Goal: Task Accomplishment & Management: Use online tool/utility

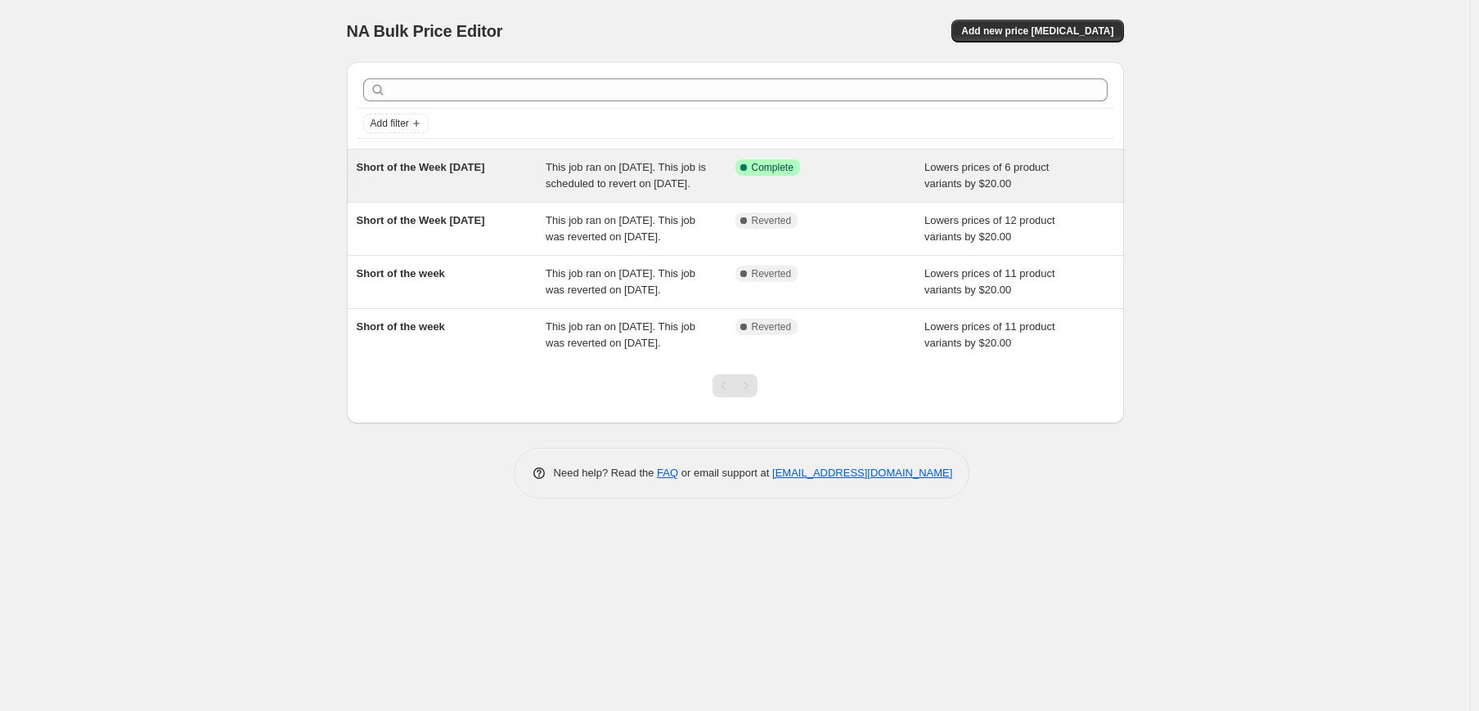
click at [482, 167] on span "Short of the Week [DATE]" at bounding box center [421, 167] width 128 height 12
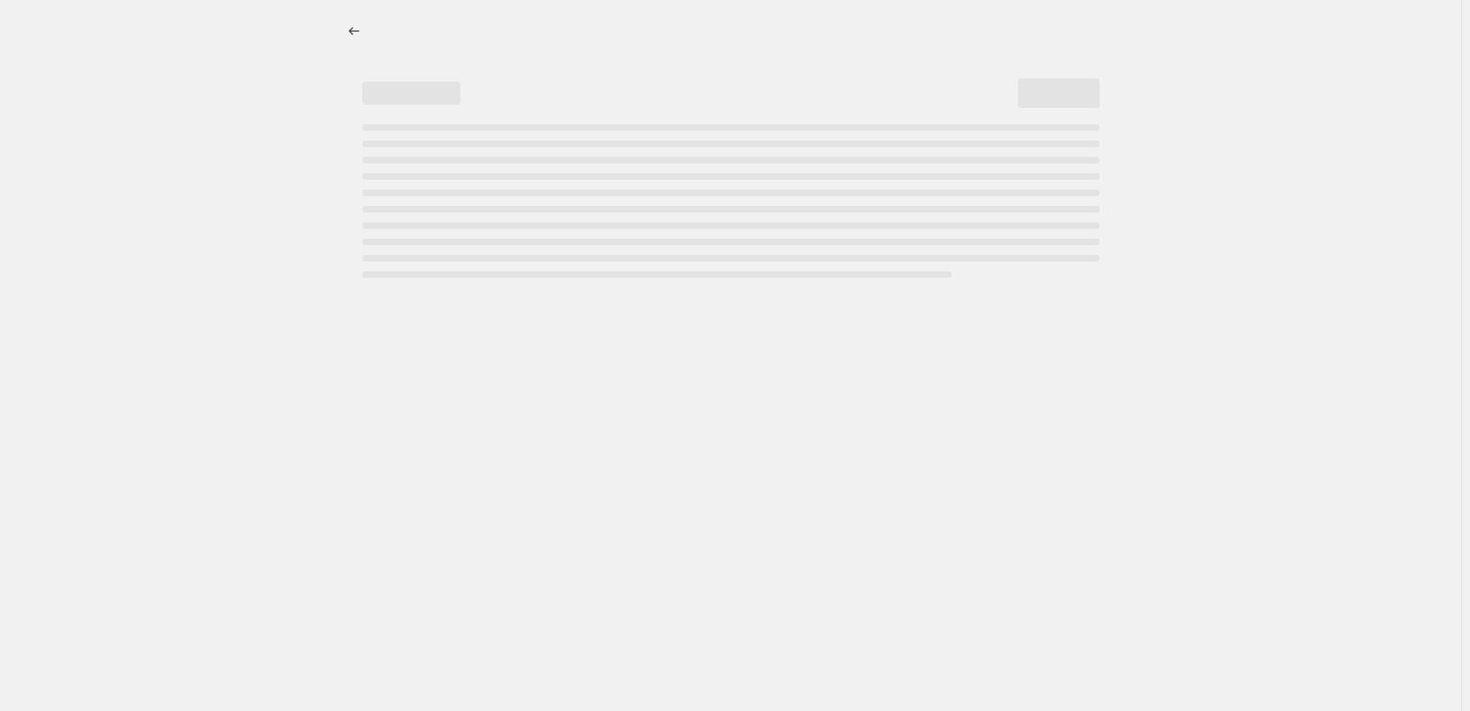
select select "by"
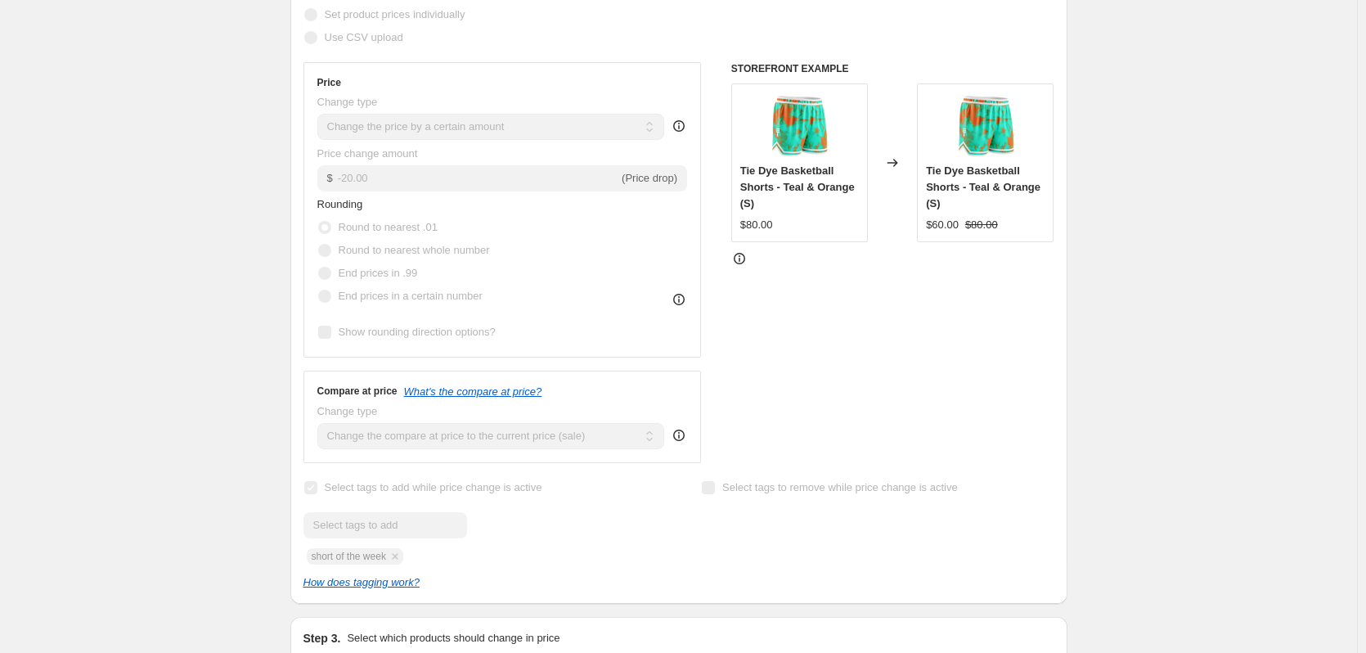
scroll to position [312, 0]
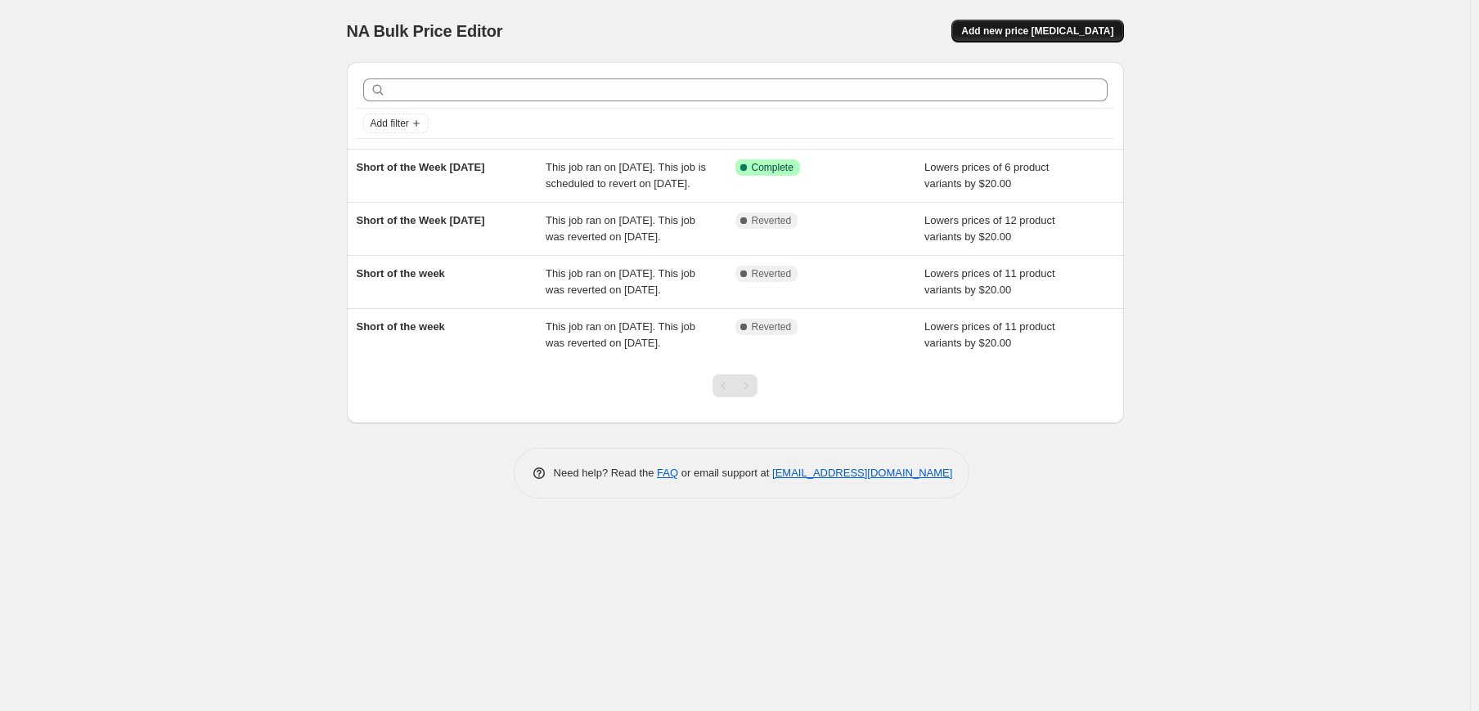
click at [1073, 25] on button "Add new price [MEDICAL_DATA]" at bounding box center [1037, 31] width 172 height 23
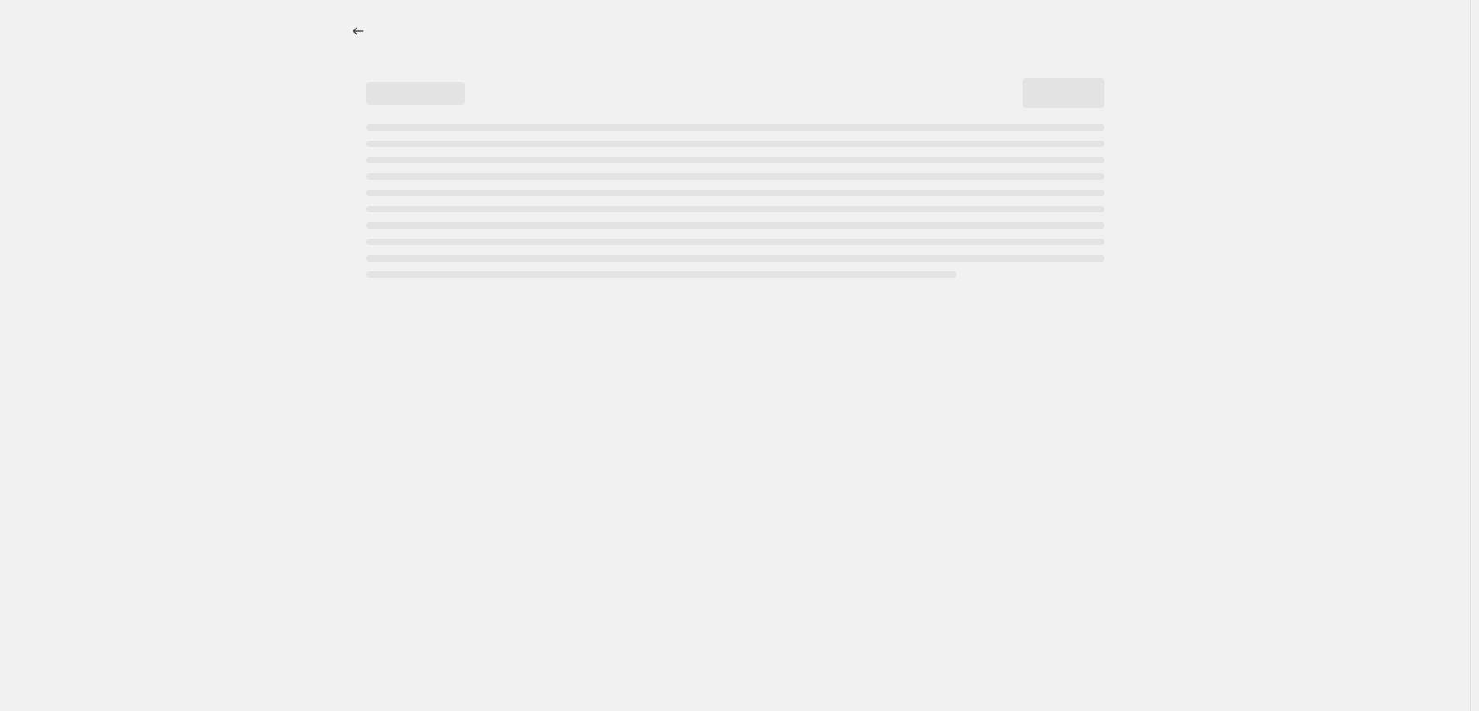
select select "percentage"
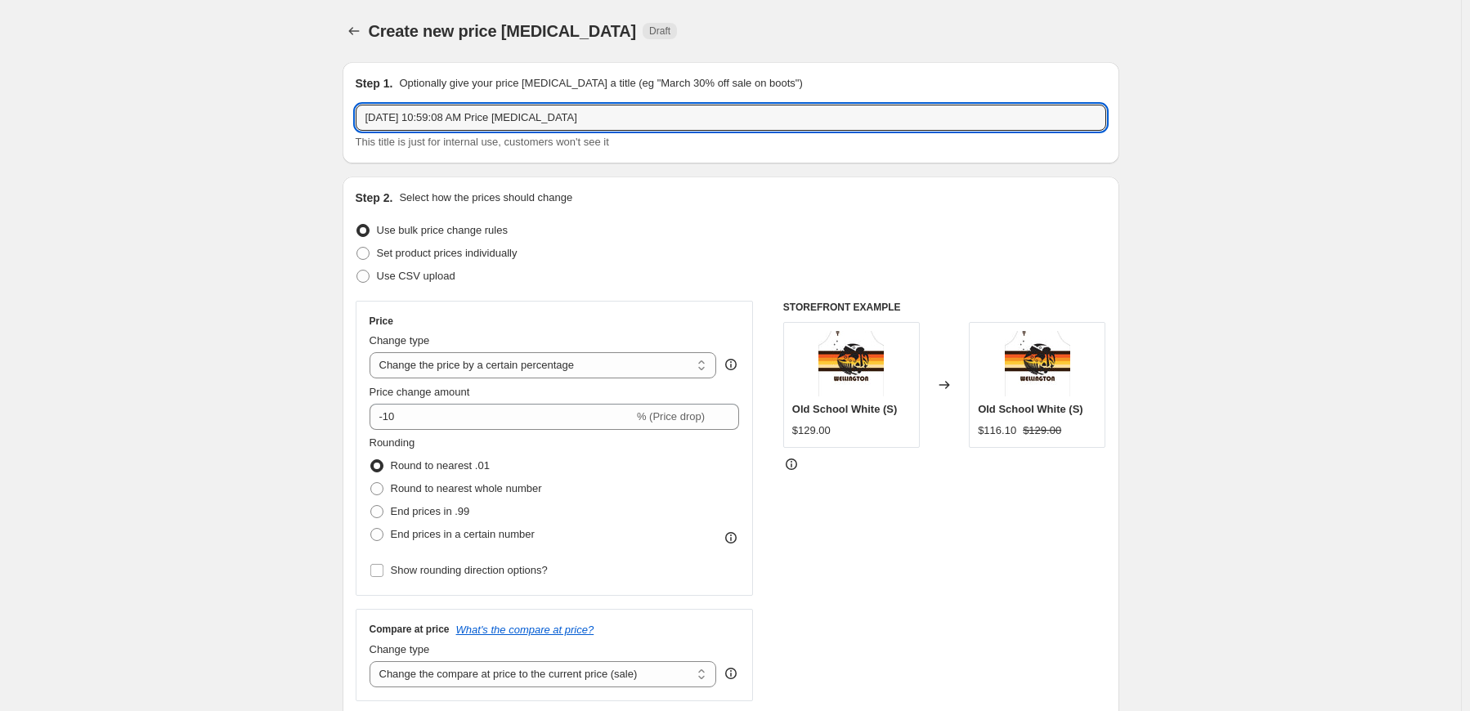
drag, startPoint x: 678, startPoint y: 120, endPoint x: 335, endPoint y: 107, distance: 342.9
click at [474, 117] on input "Short of the Week [DATE]" at bounding box center [731, 118] width 751 height 26
type input "Short of the Week [DATE]"
click at [707, 367] on select "Change the price to a certain amount Change the price by a certain amount Chang…" at bounding box center [544, 365] width 348 height 26
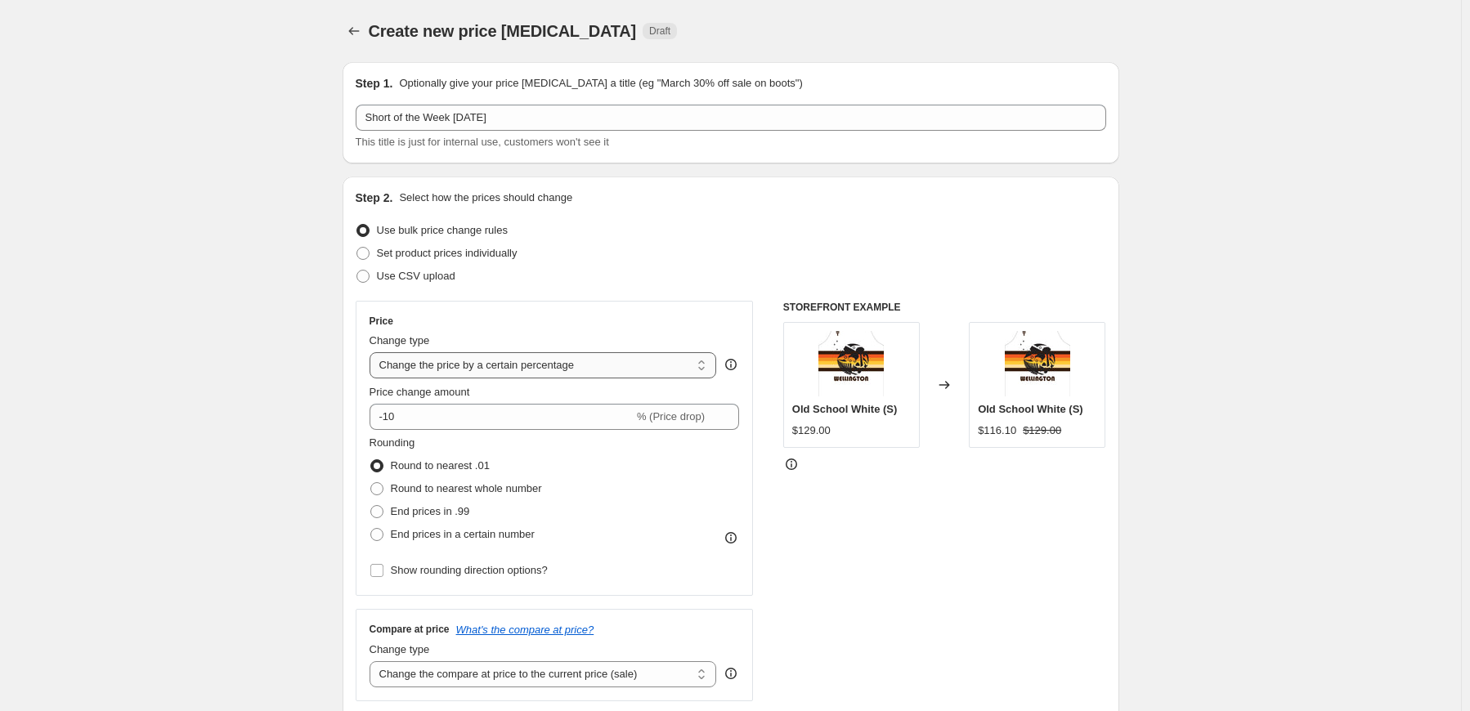
select select "by"
click at [373, 352] on select "Change the price to a certain amount Change the price by a certain amount Chang…" at bounding box center [544, 365] width 348 height 26
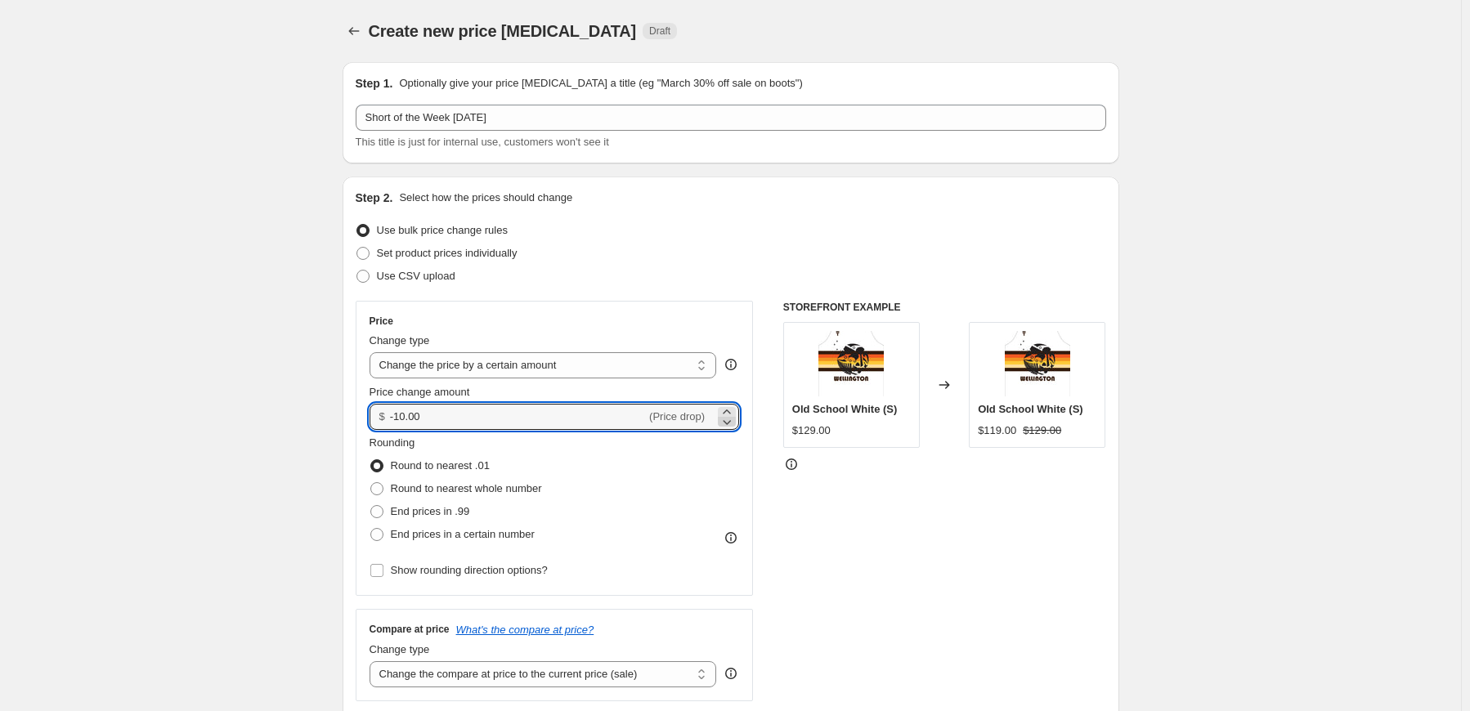
click at [726, 423] on icon at bounding box center [727, 422] width 16 height 16
click at [734, 409] on icon at bounding box center [727, 412] width 16 height 16
click at [404, 412] on input "-10.00" at bounding box center [518, 417] width 256 height 26
type input "-20.00"
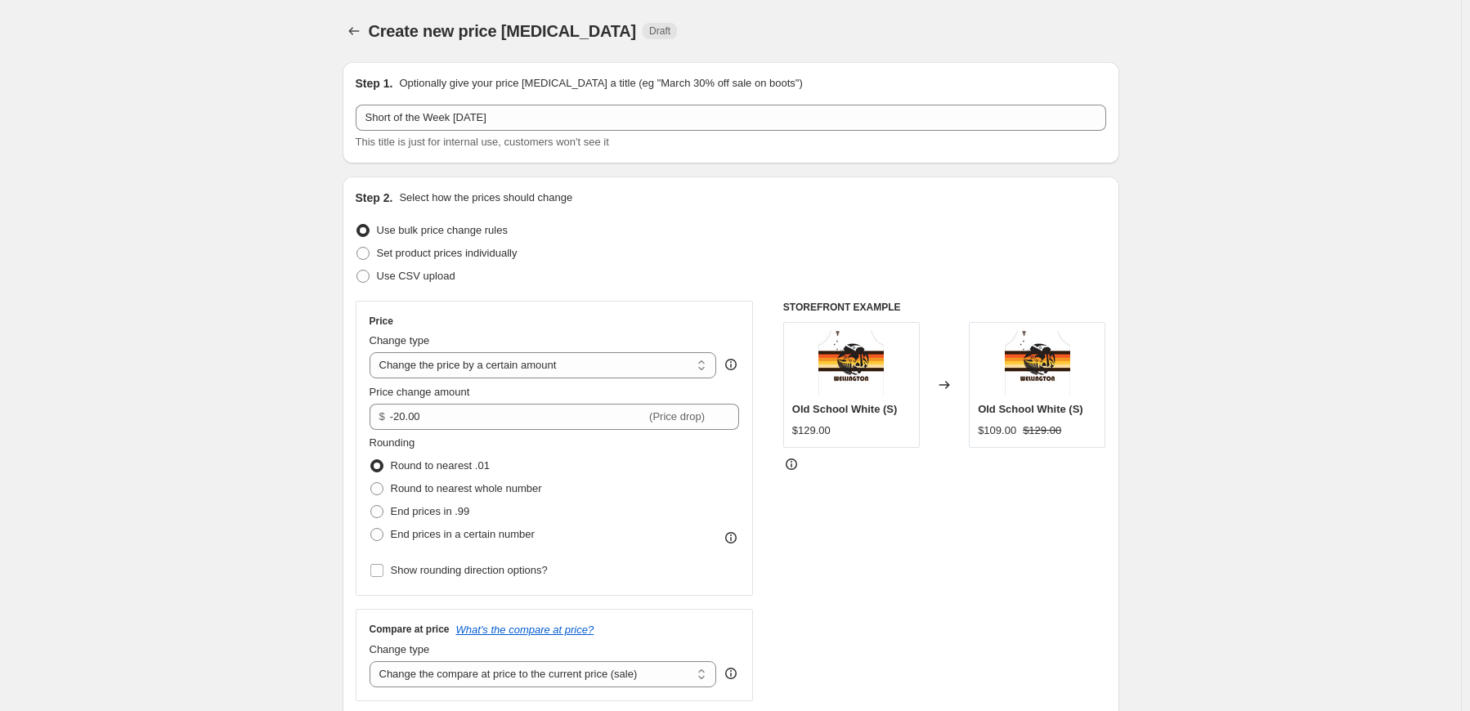
click at [861, 572] on div "STOREFRONT EXAMPLE Old School White (S) $129.00 Changed to Old School White (S)…" at bounding box center [944, 501] width 323 height 401
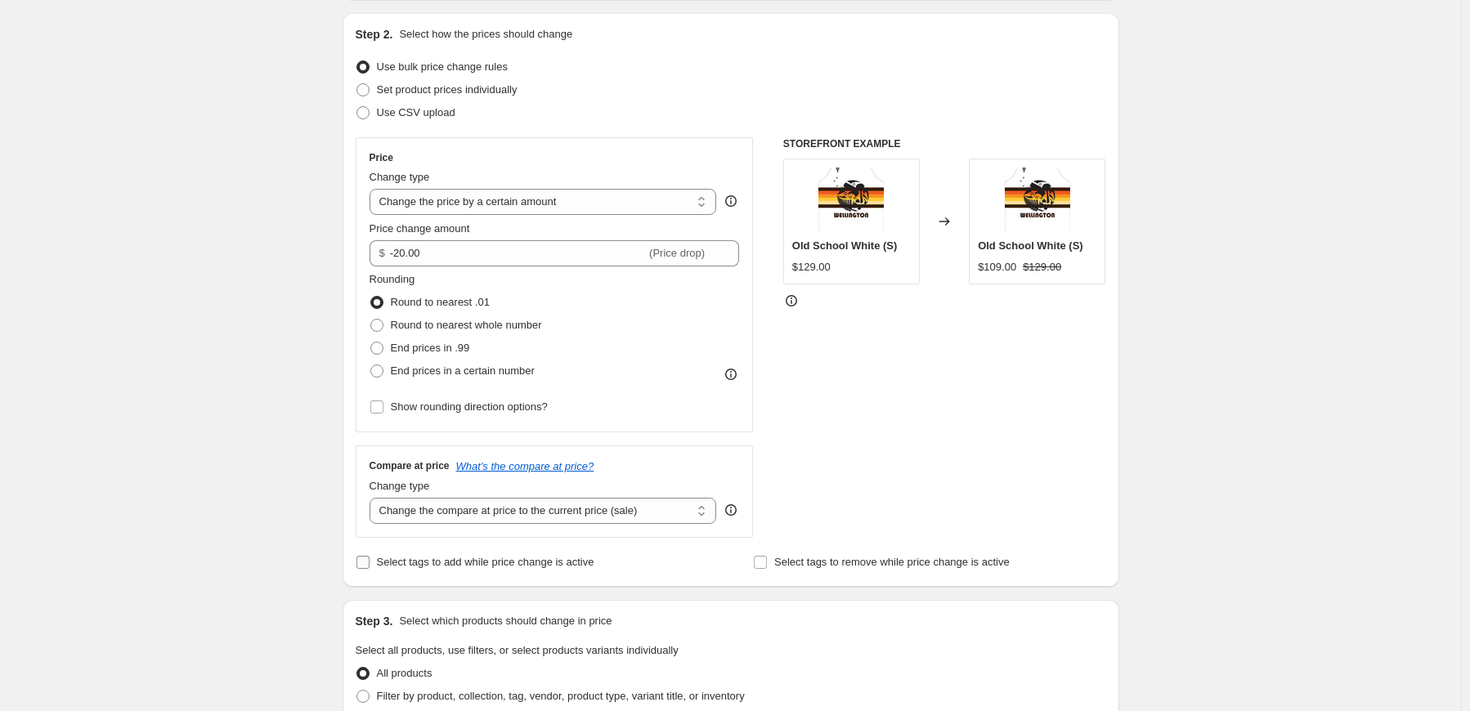
click at [500, 559] on span "Select tags to add while price change is active" at bounding box center [486, 562] width 218 height 12
click at [370, 559] on input "Select tags to add while price change is active" at bounding box center [363, 562] width 13 height 13
checkbox input "true"
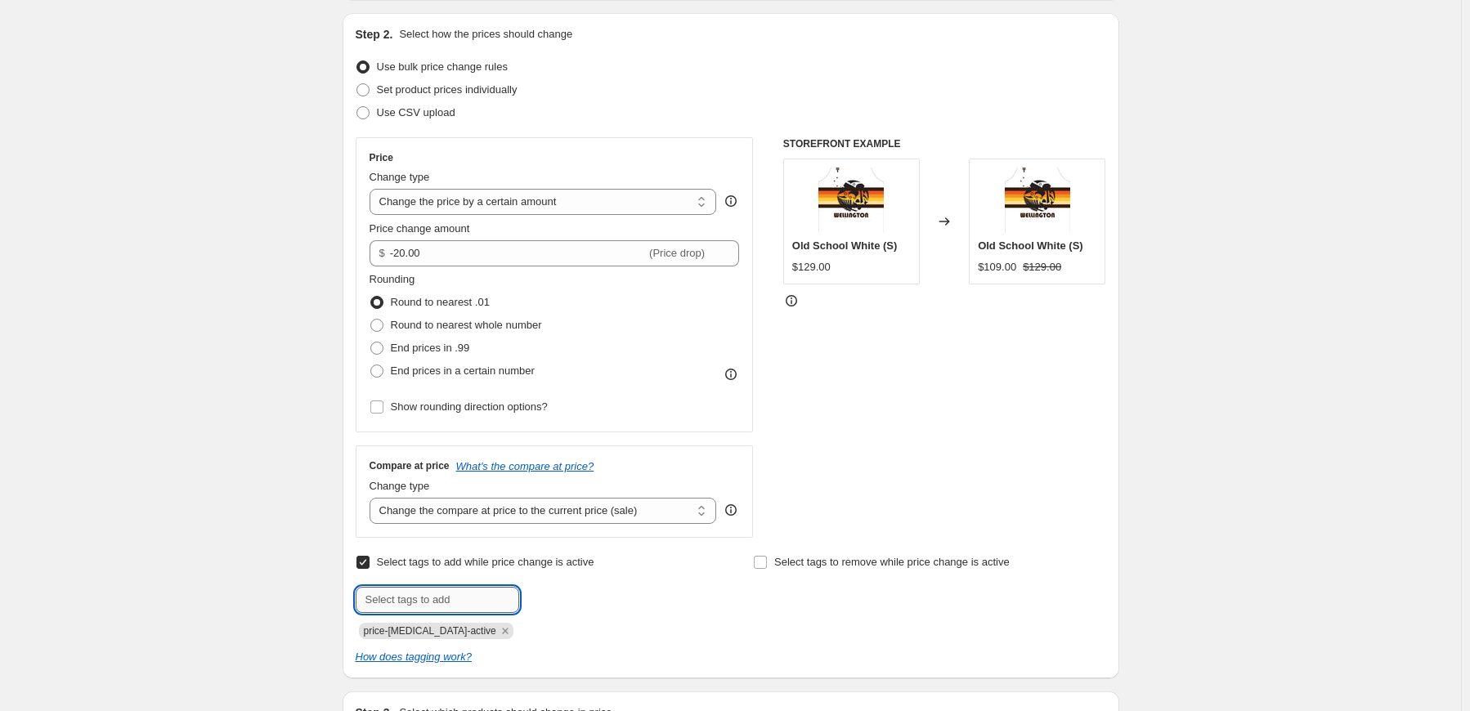
click at [451, 599] on input "text" at bounding box center [438, 600] width 164 height 26
type input "short of the week"
click at [568, 599] on span "short of the..." at bounding box center [585, 598] width 62 height 11
click at [502, 631] on icon "Remove price-change-job-active" at bounding box center [505, 631] width 6 height 6
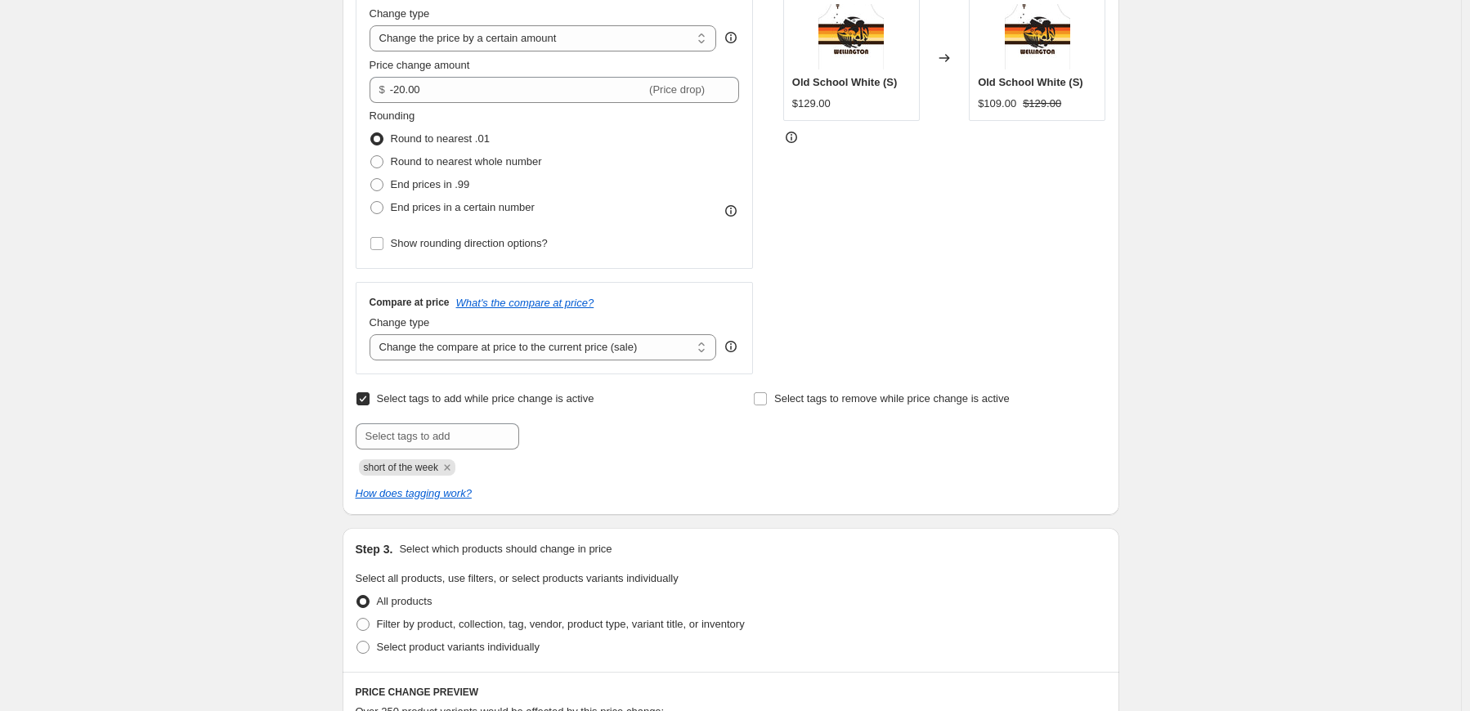
scroll to position [491, 0]
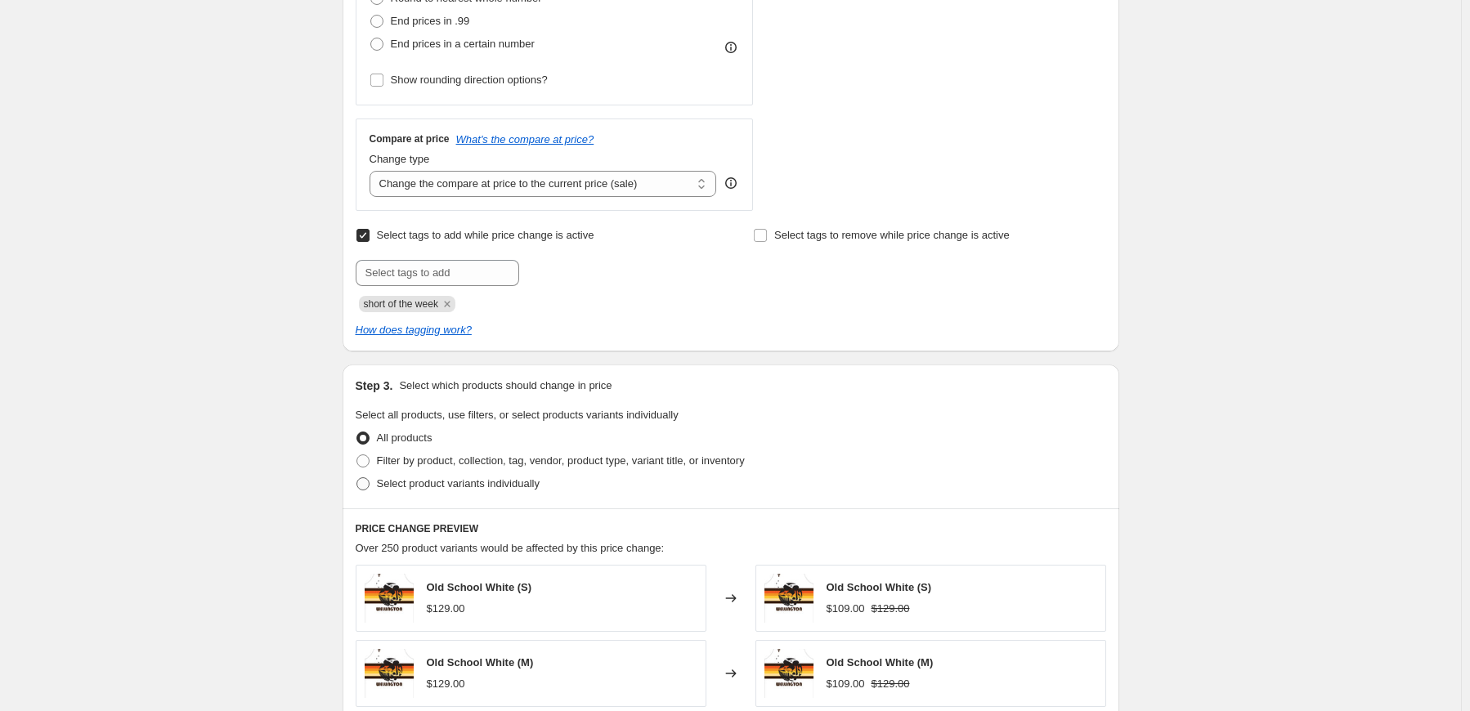
click at [487, 487] on span "Select product variants individually" at bounding box center [458, 484] width 163 height 12
click at [357, 478] on input "Select product variants individually" at bounding box center [357, 478] width 1 height 1
radio input "true"
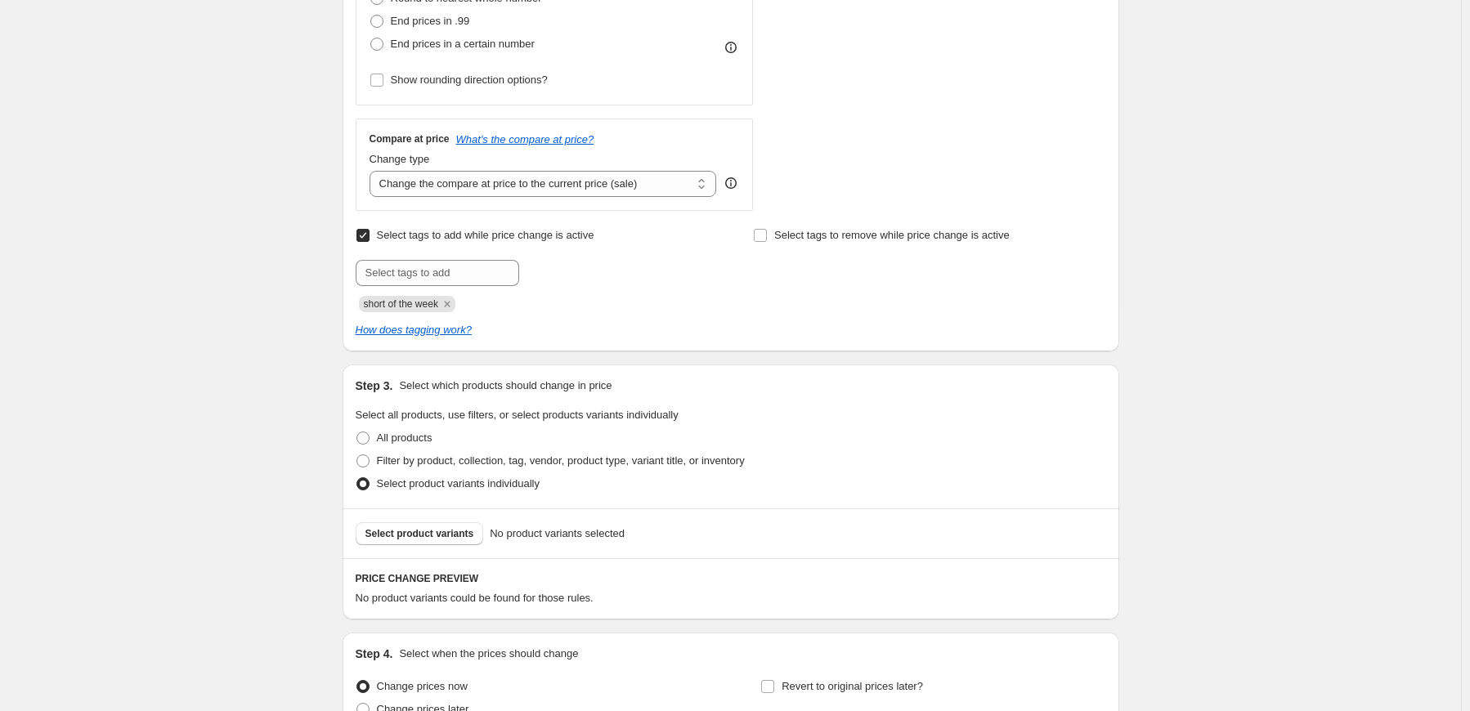
scroll to position [572, 0]
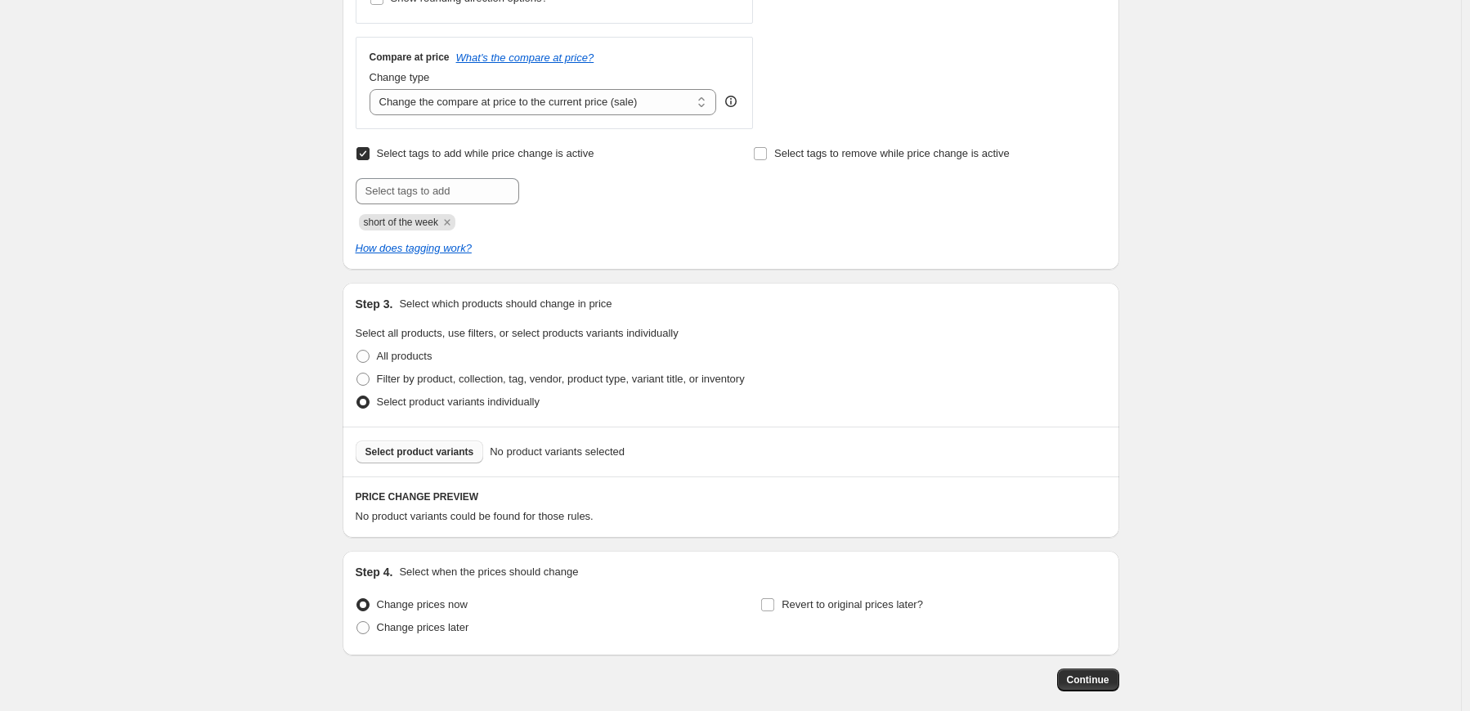
click at [464, 452] on span "Select product variants" at bounding box center [420, 452] width 109 height 13
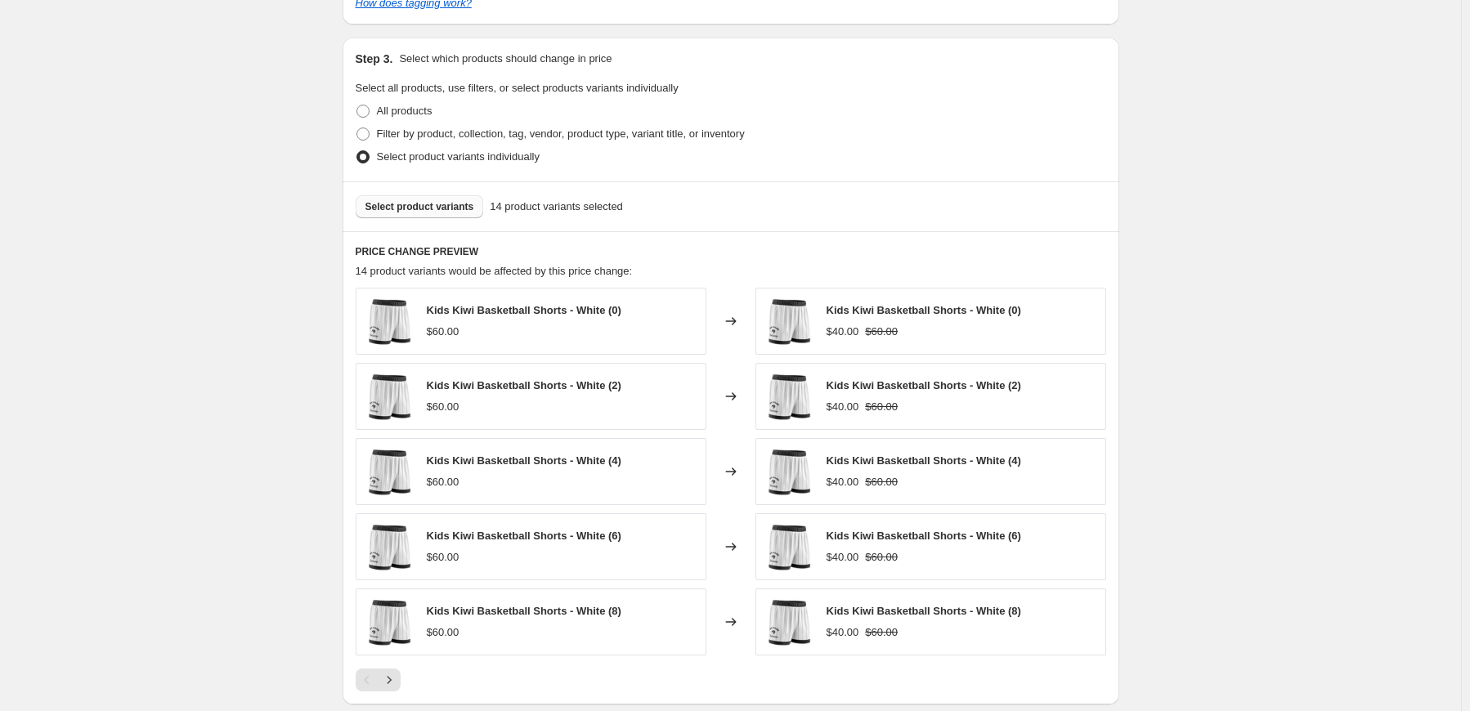
scroll to position [1061, 0]
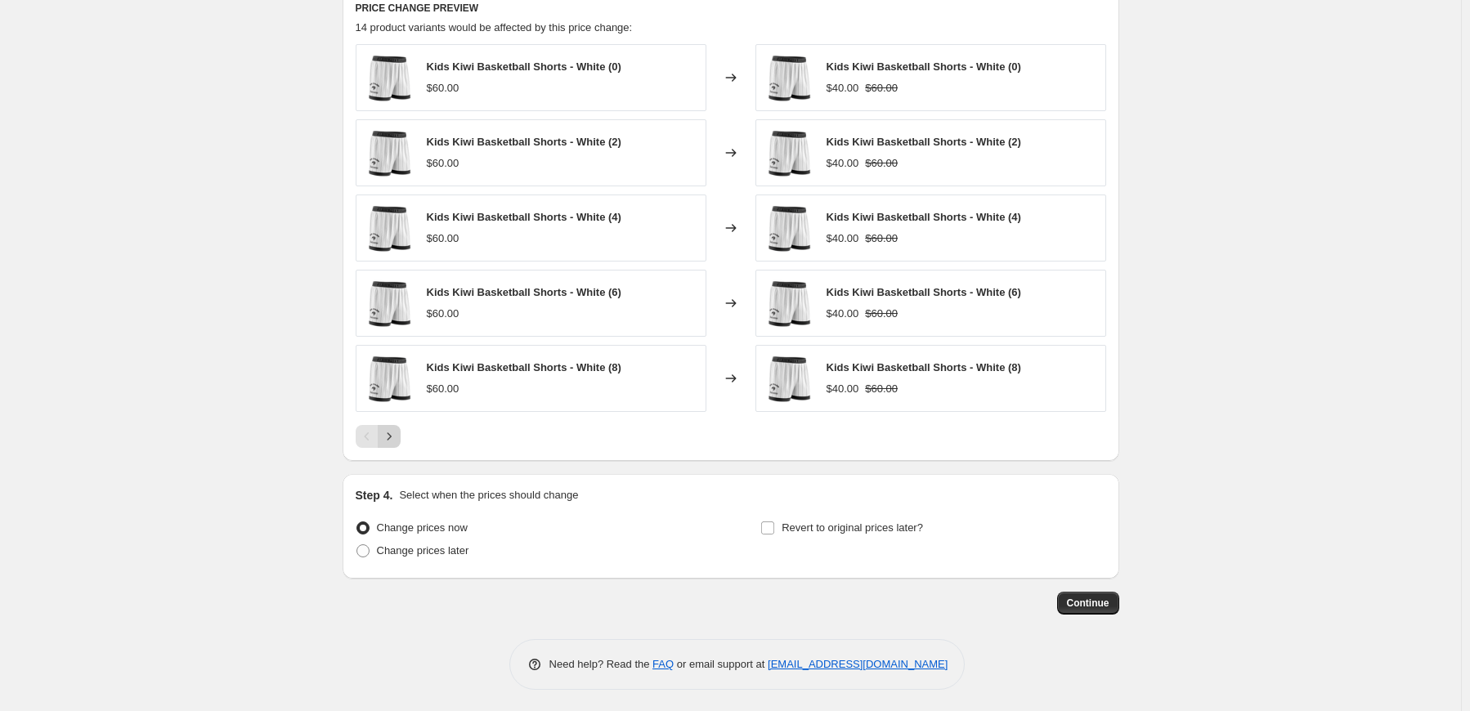
click at [391, 433] on icon "Next" at bounding box center [389, 436] width 4 height 7
click at [394, 435] on icon "Next" at bounding box center [389, 437] width 16 height 16
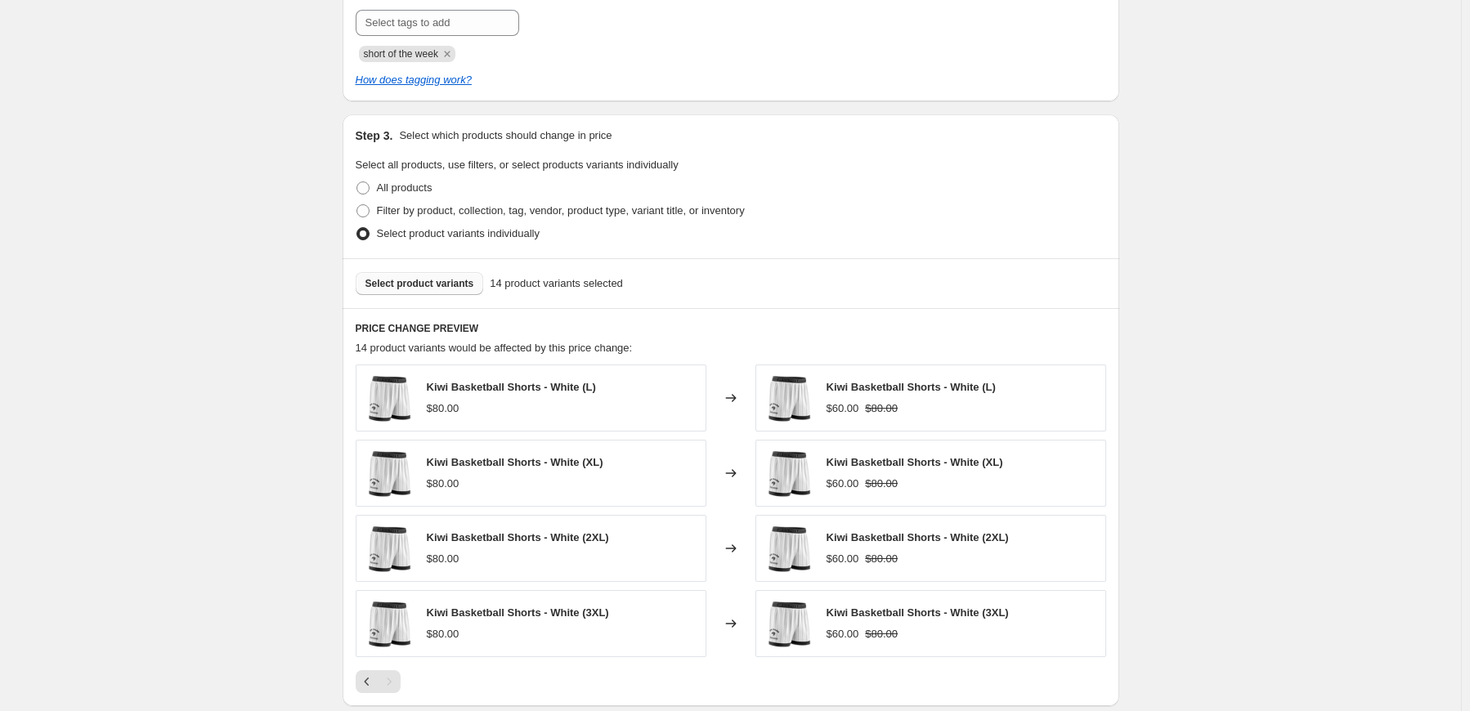
scroll to position [986, 0]
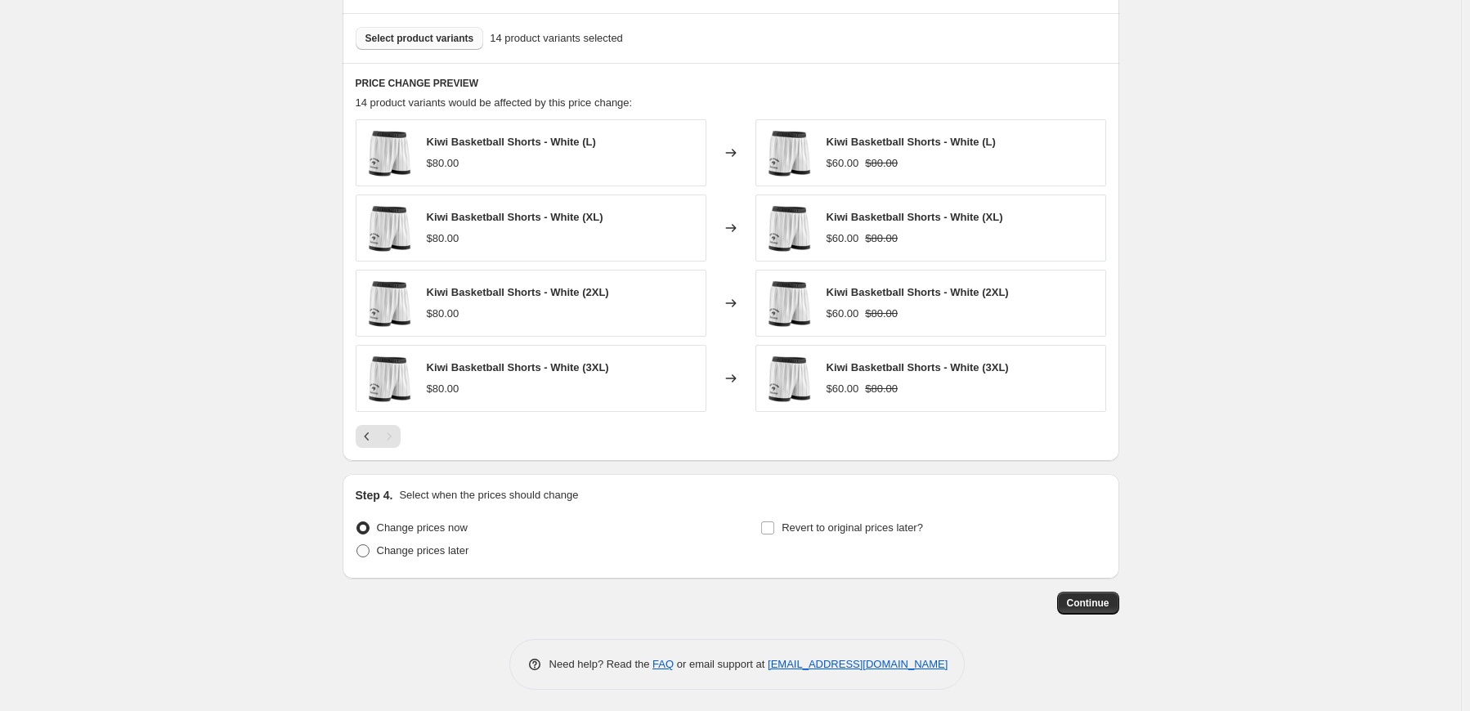
click at [432, 549] on span "Change prices later" at bounding box center [423, 551] width 92 height 12
click at [357, 545] on input "Change prices later" at bounding box center [357, 545] width 1 height 1
radio input "true"
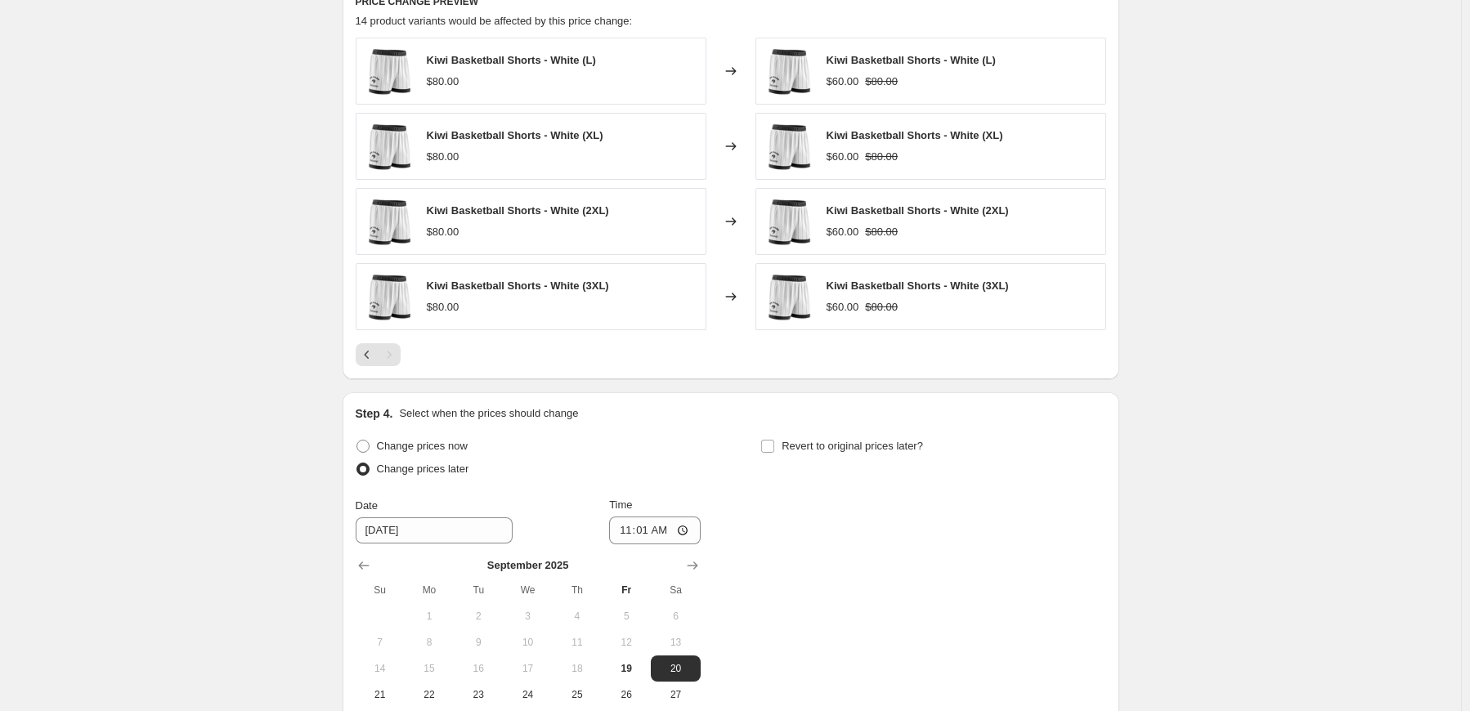
scroll to position [1150, 0]
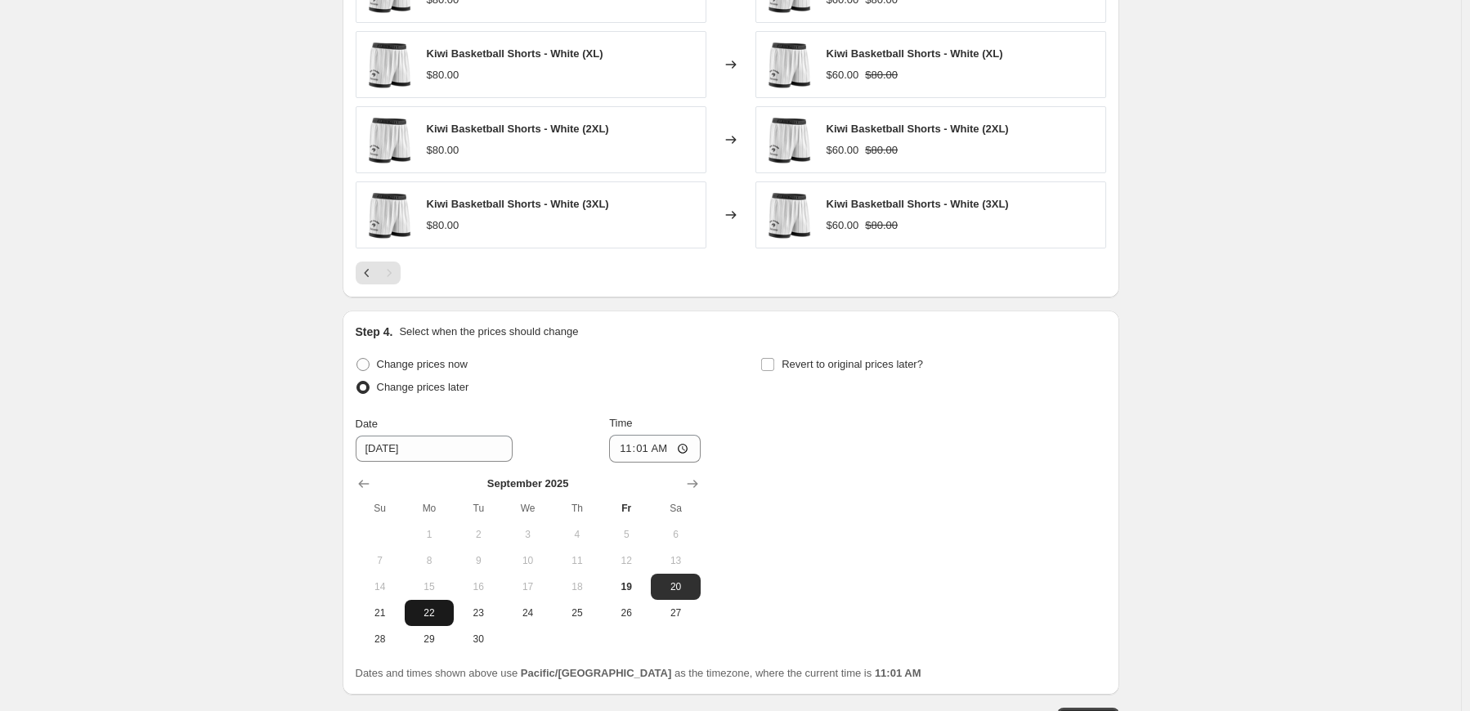
click at [426, 608] on span "22" at bounding box center [429, 613] width 36 height 13
type input "[DATE]"
click at [626, 446] on input "11:01" at bounding box center [655, 449] width 92 height 28
type input "00:05"
click at [795, 362] on span "Revert to original prices later?" at bounding box center [852, 364] width 141 height 12
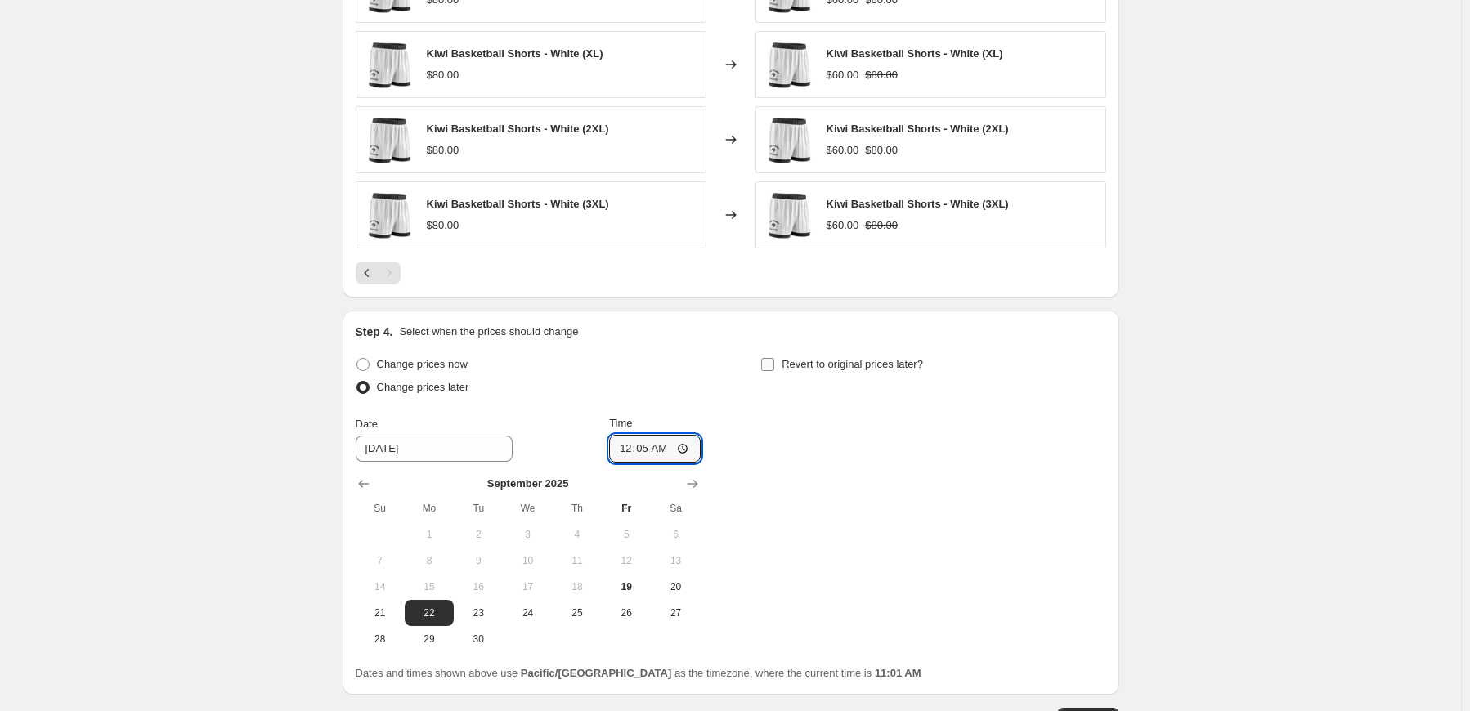
click at [774, 362] on input "Revert to original prices later?" at bounding box center [767, 364] width 13 height 13
checkbox input "true"
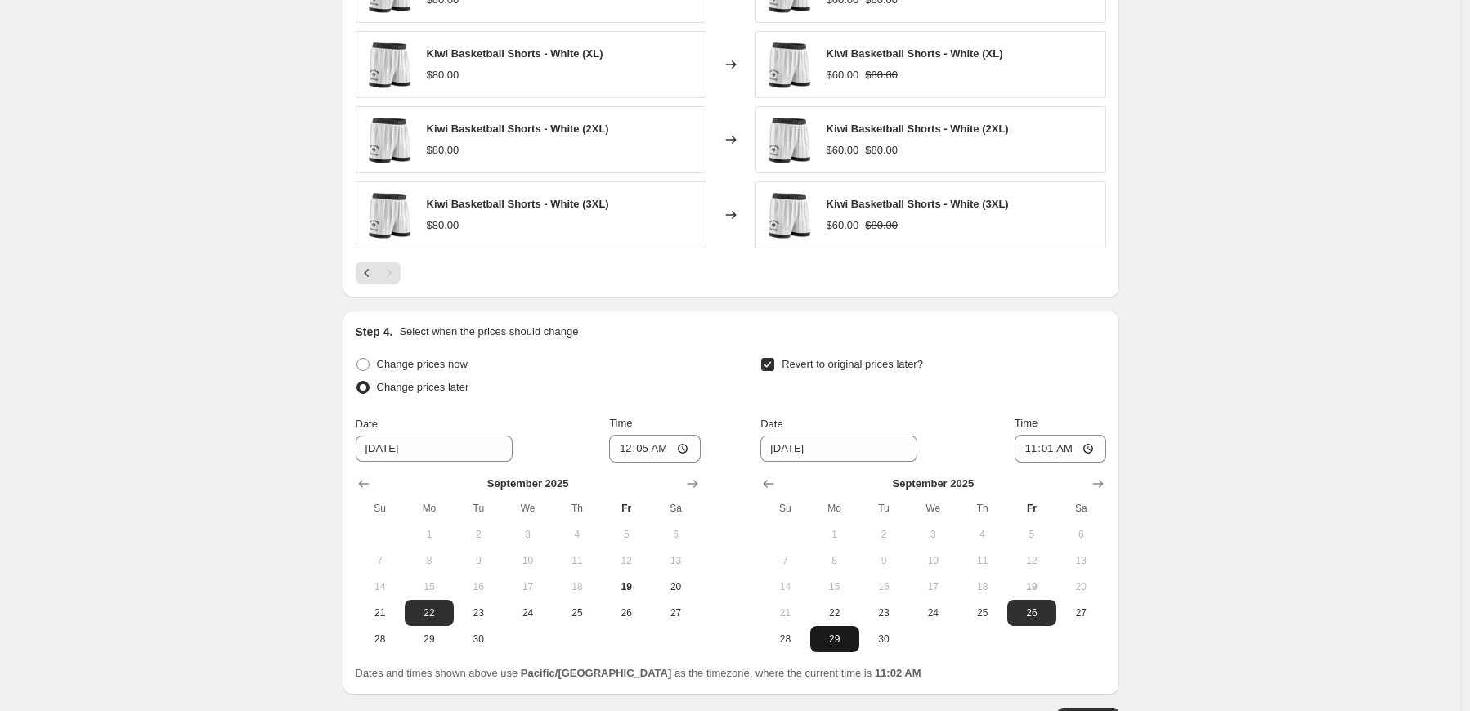
click at [839, 635] on span "29" at bounding box center [835, 639] width 36 height 13
type input "[DATE]"
click at [1031, 447] on input "11:01" at bounding box center [1061, 449] width 92 height 28
type input "00:00"
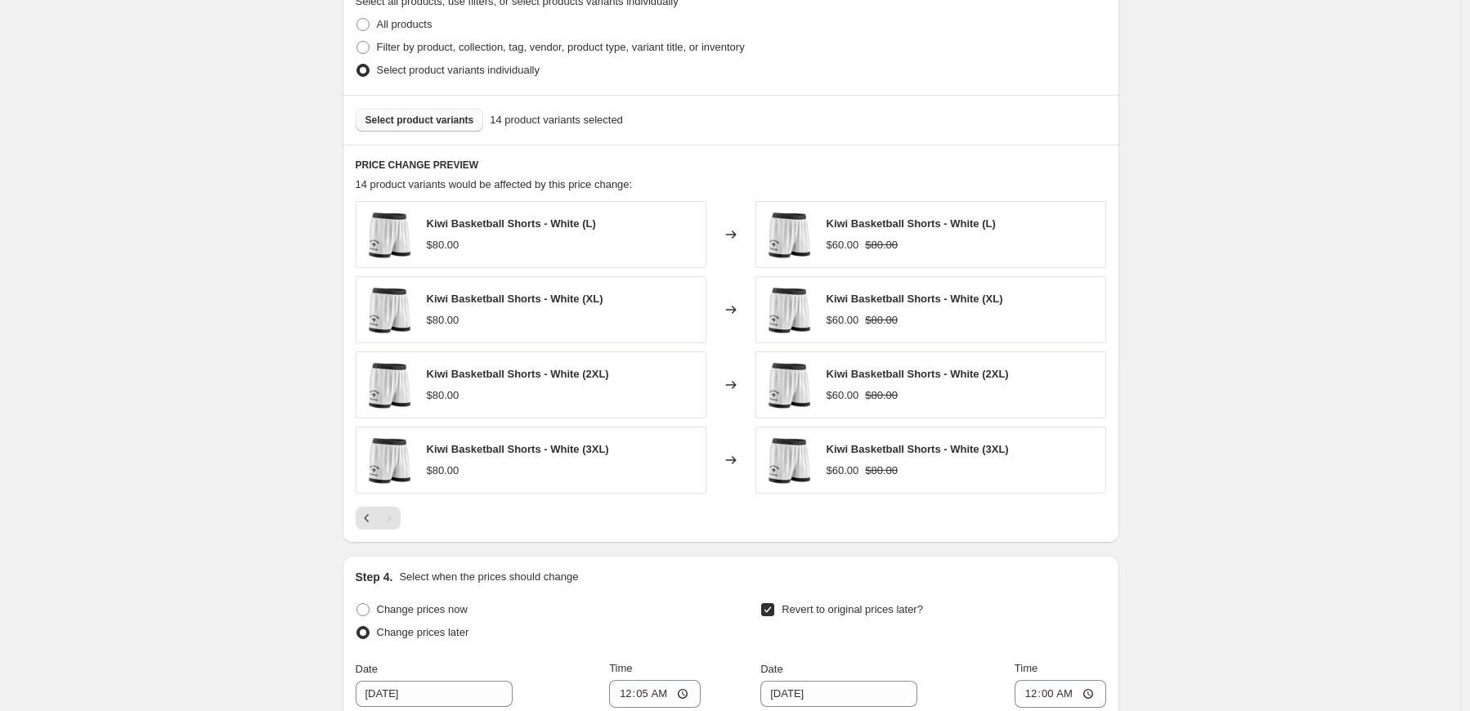
scroll to position [1266, 0]
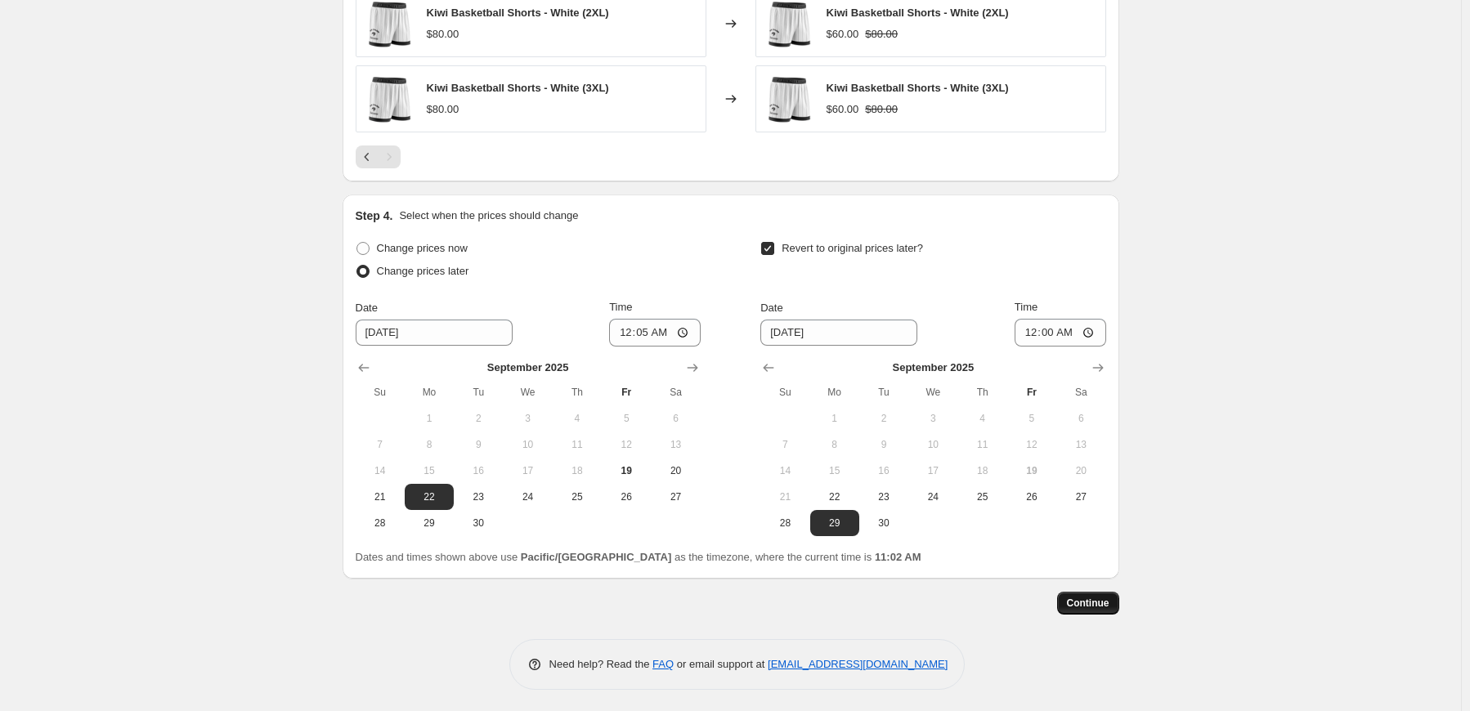
click at [1100, 604] on span "Continue" at bounding box center [1088, 603] width 43 height 13
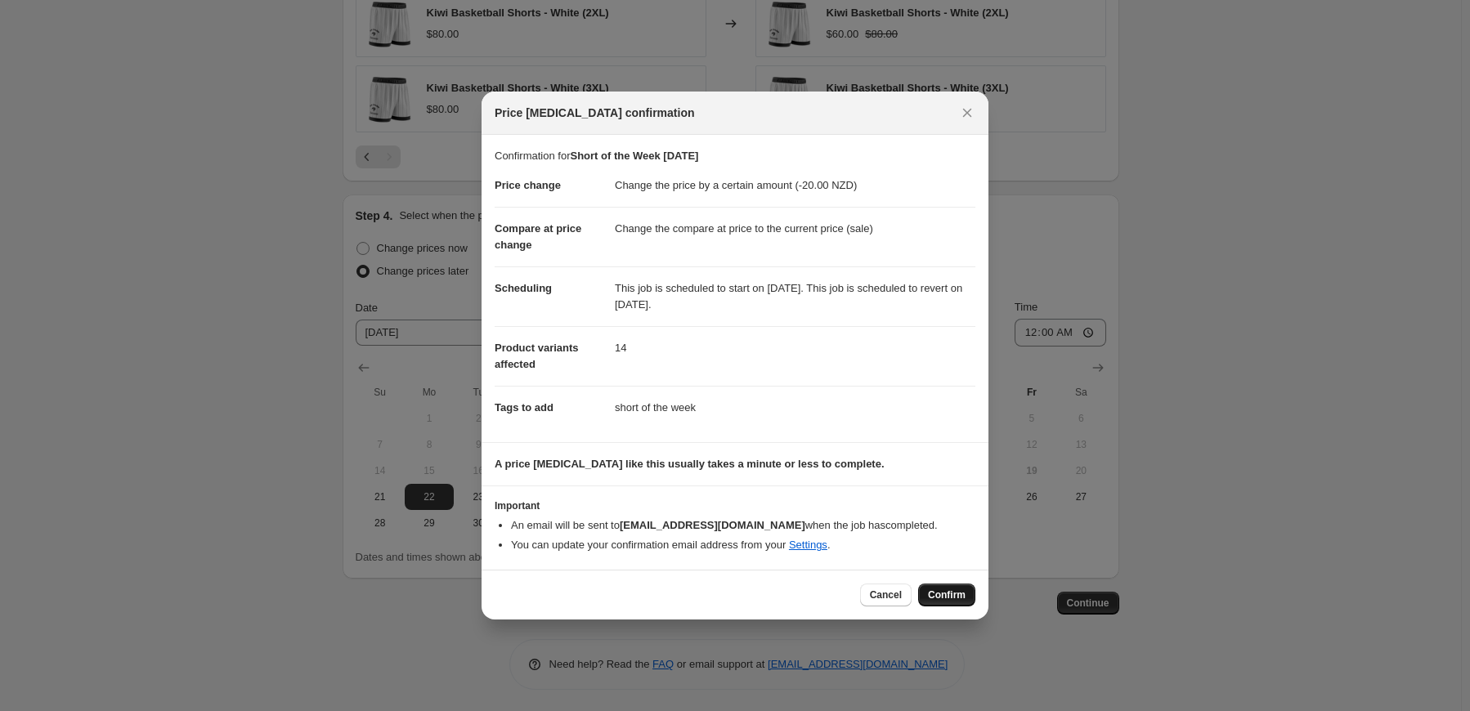
click at [943, 594] on span "Confirm" at bounding box center [947, 595] width 38 height 13
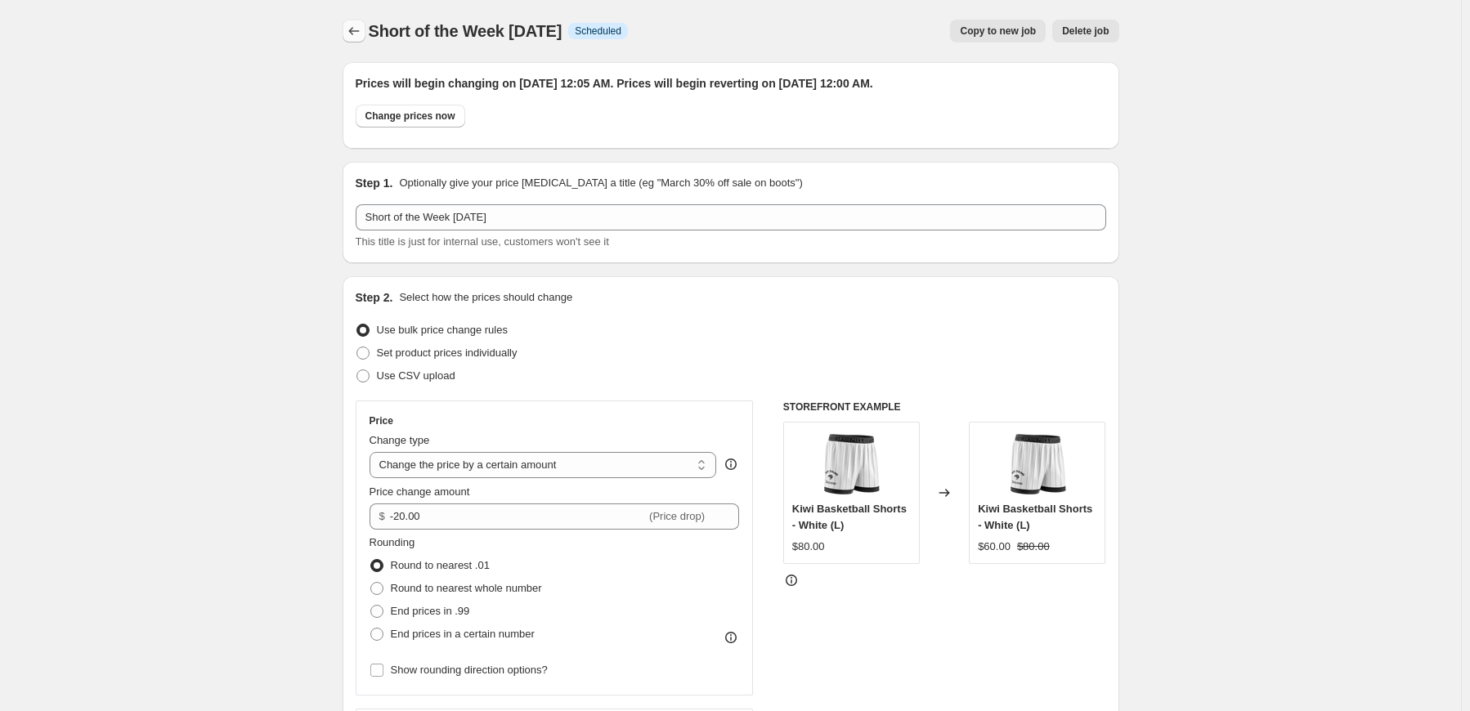
click at [356, 32] on icon "Price change jobs" at bounding box center [354, 31] width 16 height 16
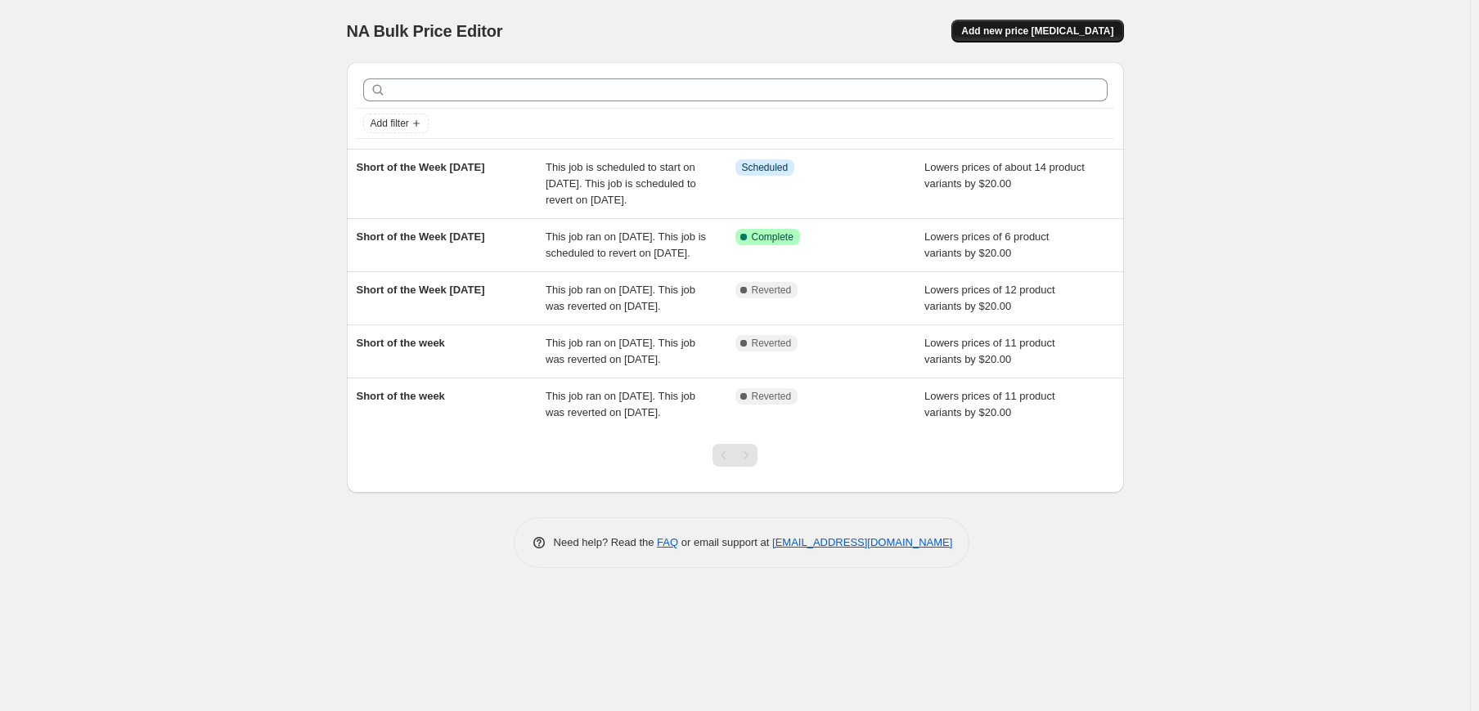
click at [1061, 29] on span "Add new price [MEDICAL_DATA]" at bounding box center [1037, 31] width 152 height 13
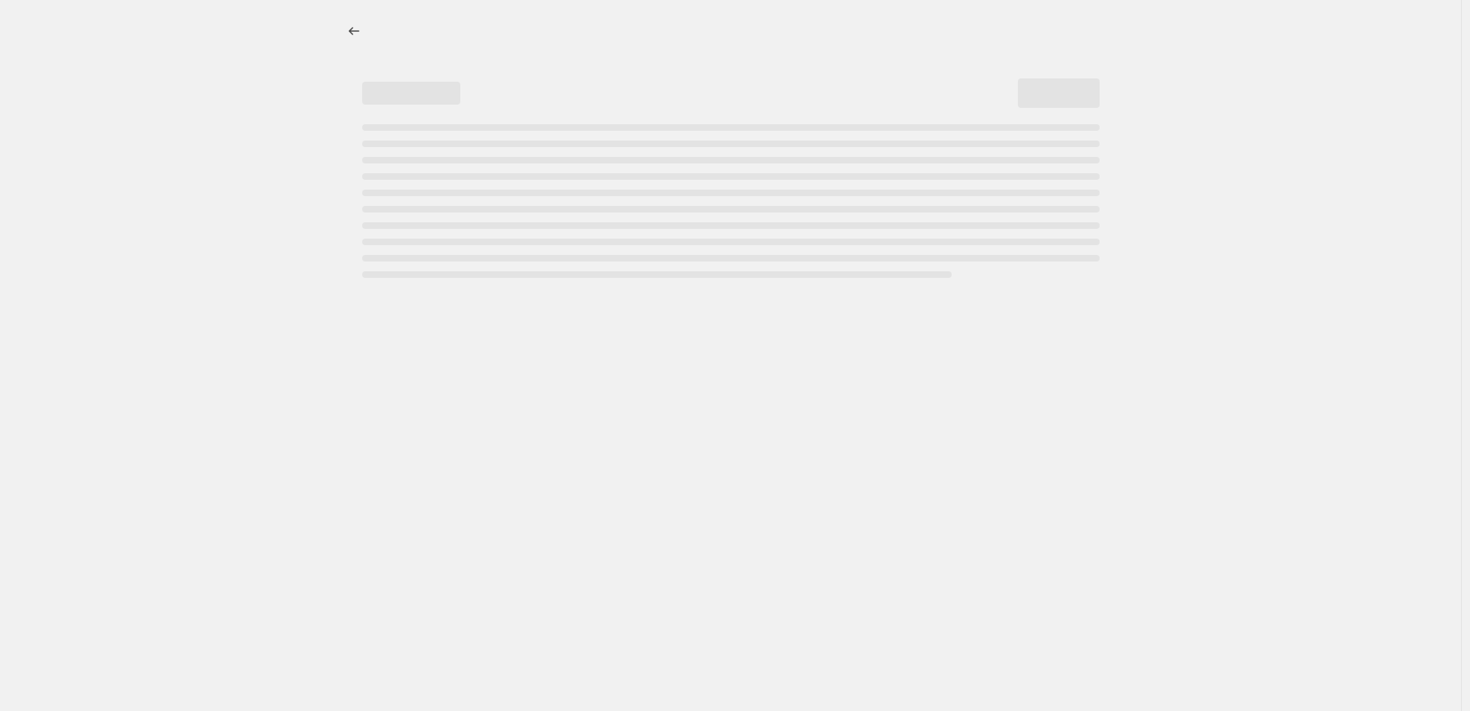
select select "percentage"
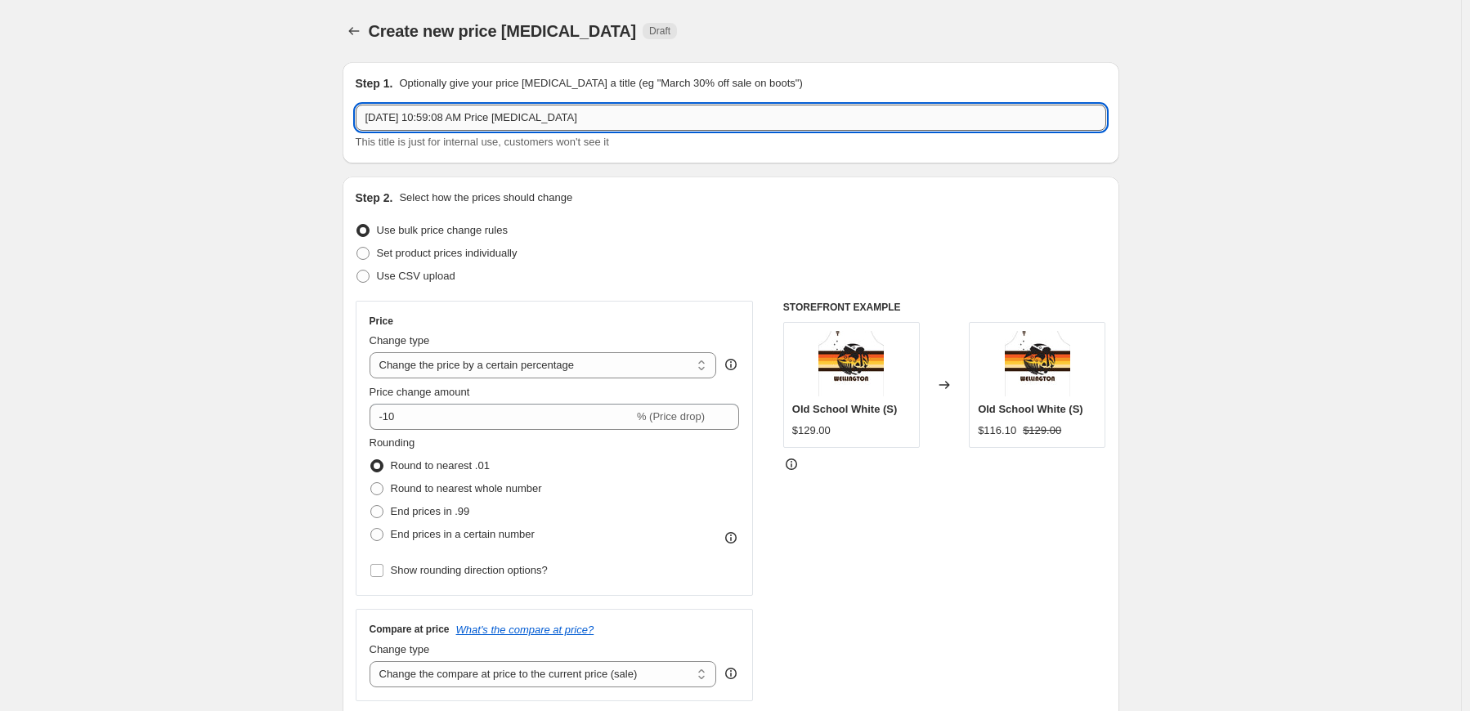
click at [666, 112] on input "Sep 19, 2025, 10:59:08 AM Price change job" at bounding box center [731, 118] width 751 height 26
drag, startPoint x: 680, startPoint y: 115, endPoint x: 298, endPoint y: 119, distance: 382.7
type input "S"
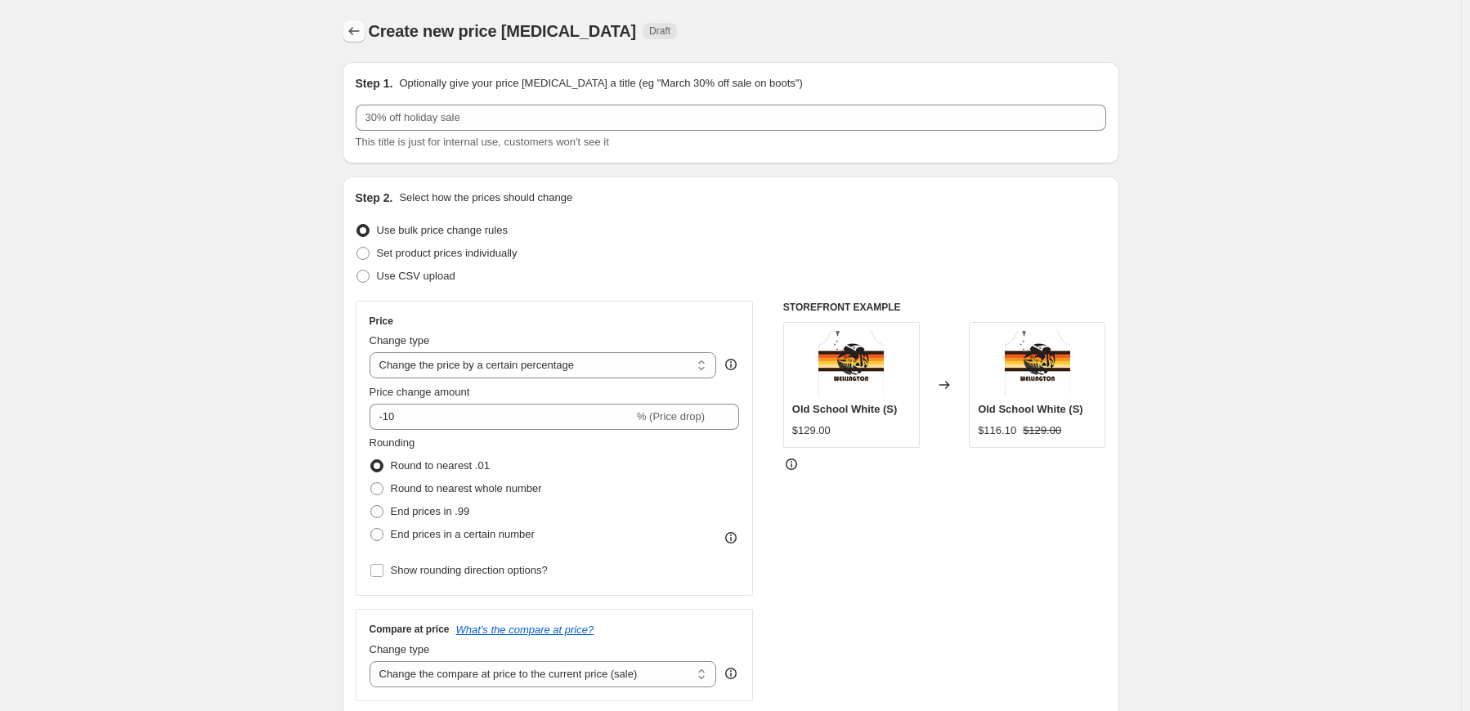
click at [356, 31] on icon "Price change jobs" at bounding box center [354, 31] width 16 height 16
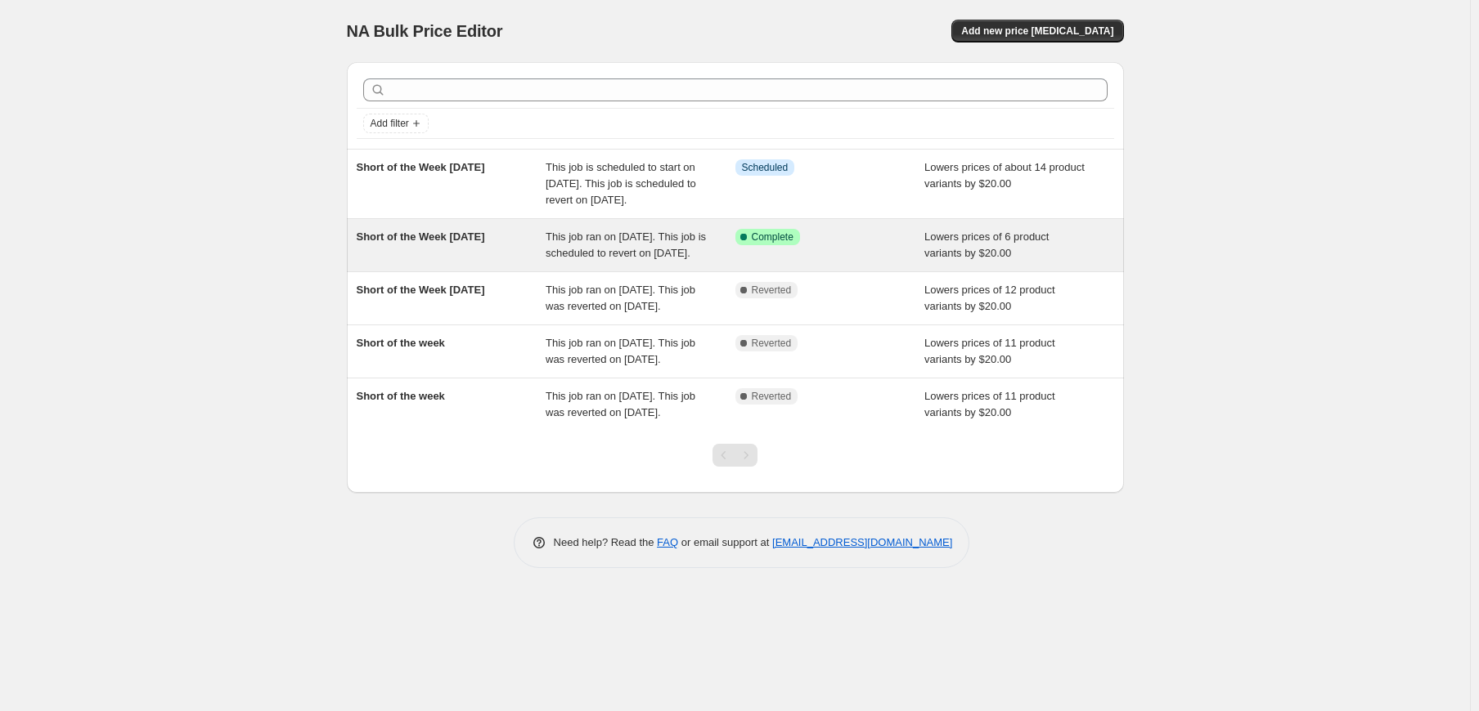
drag, startPoint x: 343, startPoint y: 254, endPoint x: 514, endPoint y: 252, distance: 170.9
click at [514, 252] on div "Add filter Short of the Week 22-09-25 This job is scheduled to start on Septemb…" at bounding box center [729, 271] width 790 height 444
copy span "Short of the Week [DATE]"
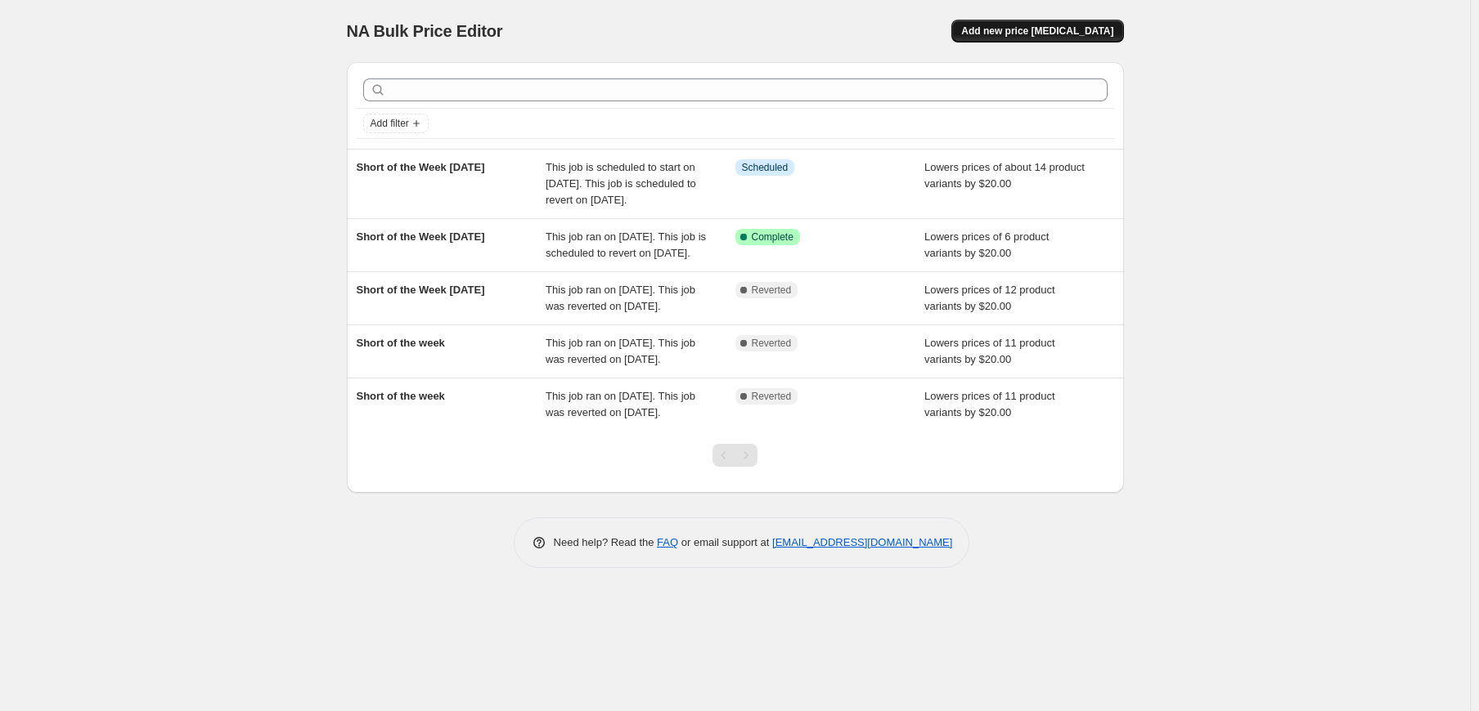
click at [1069, 28] on span "Add new price [MEDICAL_DATA]" at bounding box center [1037, 31] width 152 height 13
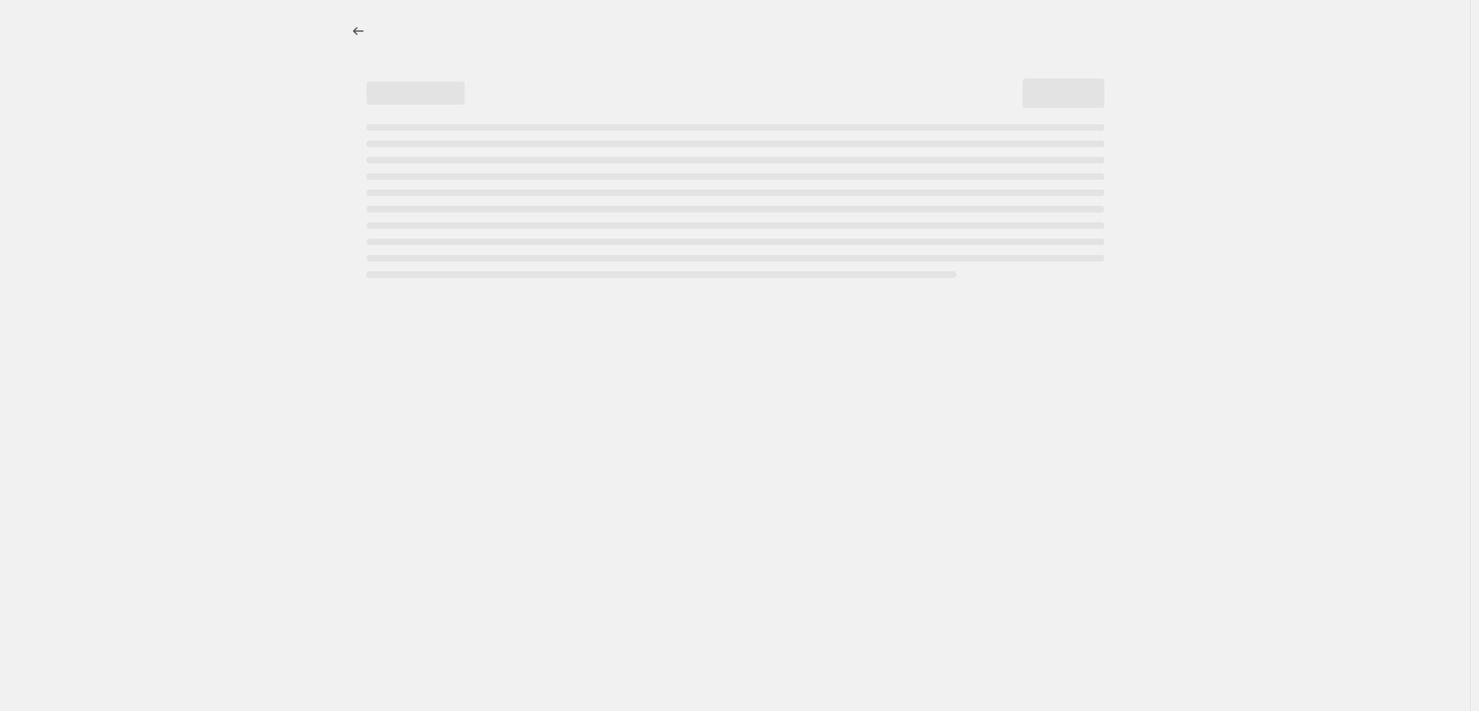
select select "percentage"
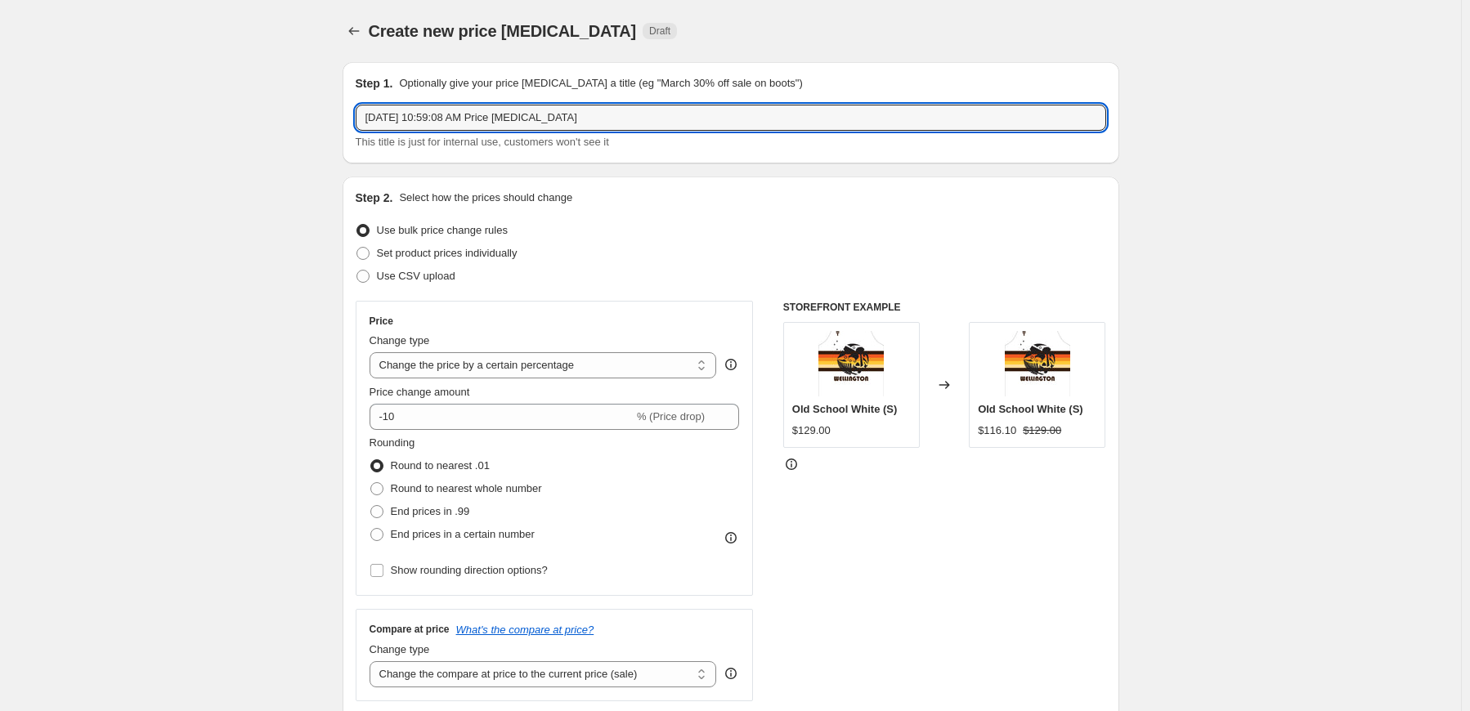
drag, startPoint x: 366, startPoint y: 113, endPoint x: 119, endPoint y: 123, distance: 248.0
paste input "hort of the Week 15-09-25"
click at [474, 119] on input "Short of the Week [DATE]" at bounding box center [731, 118] width 751 height 26
type input "Short of the Week 29-09-25"
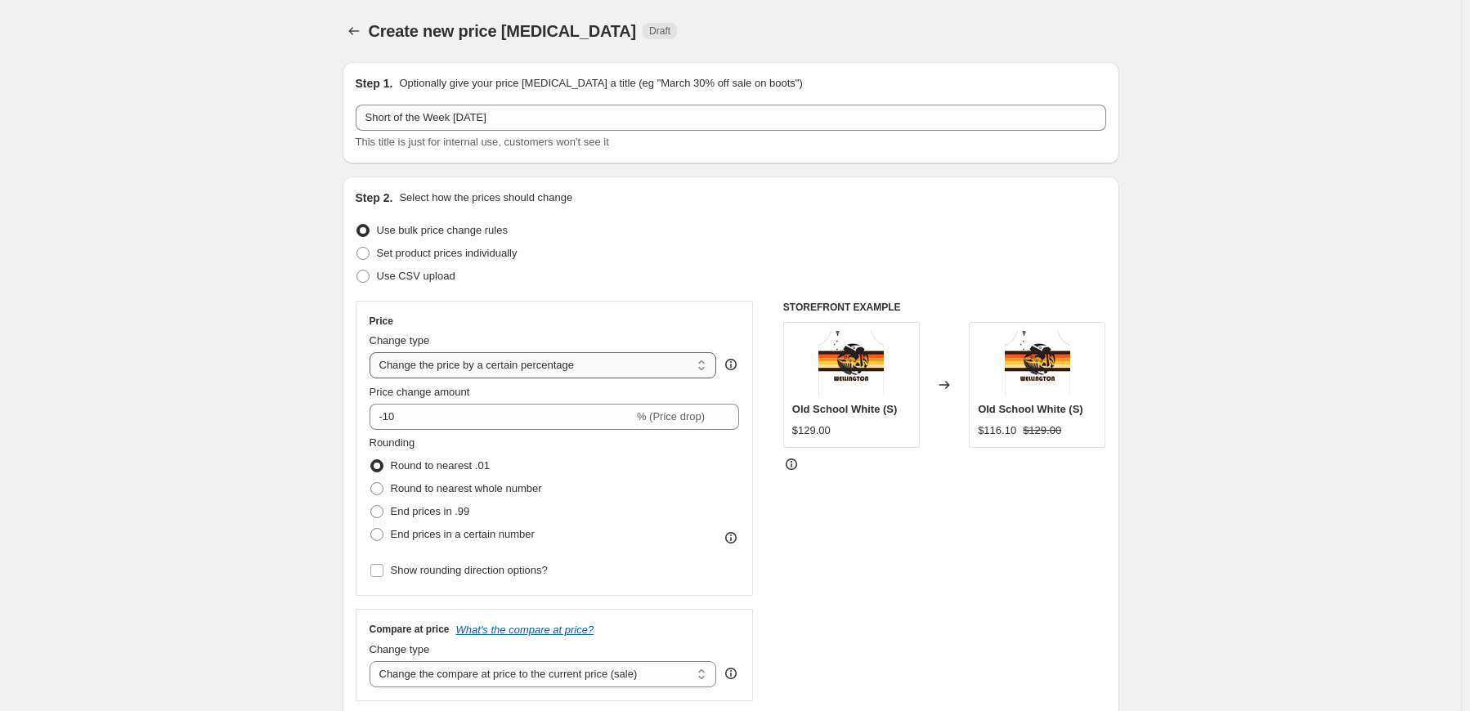
click at [704, 369] on select "Change the price to a certain amount Change the price by a certain amount Chang…" at bounding box center [544, 365] width 348 height 26
select select "by"
click at [373, 352] on select "Change the price to a certain amount Change the price by a certain amount Chang…" at bounding box center [544, 365] width 348 height 26
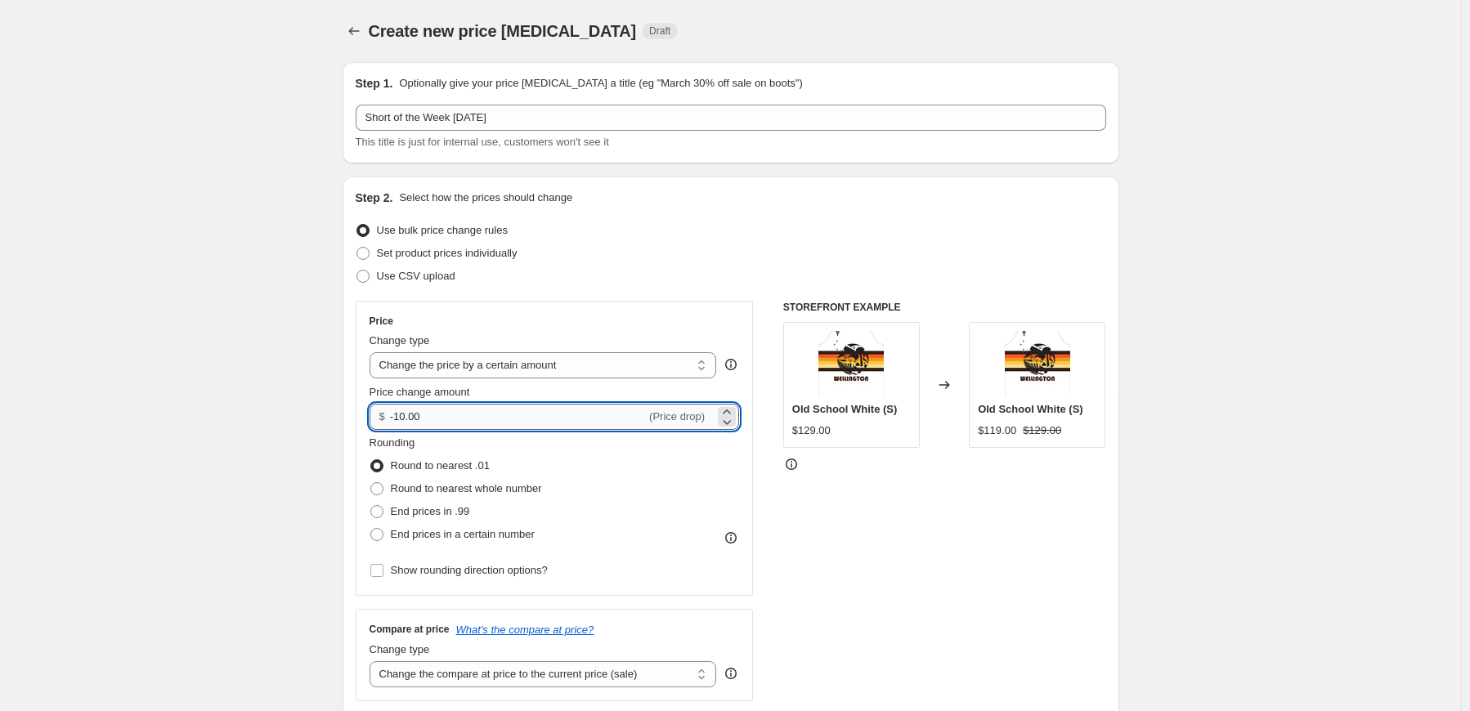
click at [406, 415] on input "-10.00" at bounding box center [518, 417] width 256 height 26
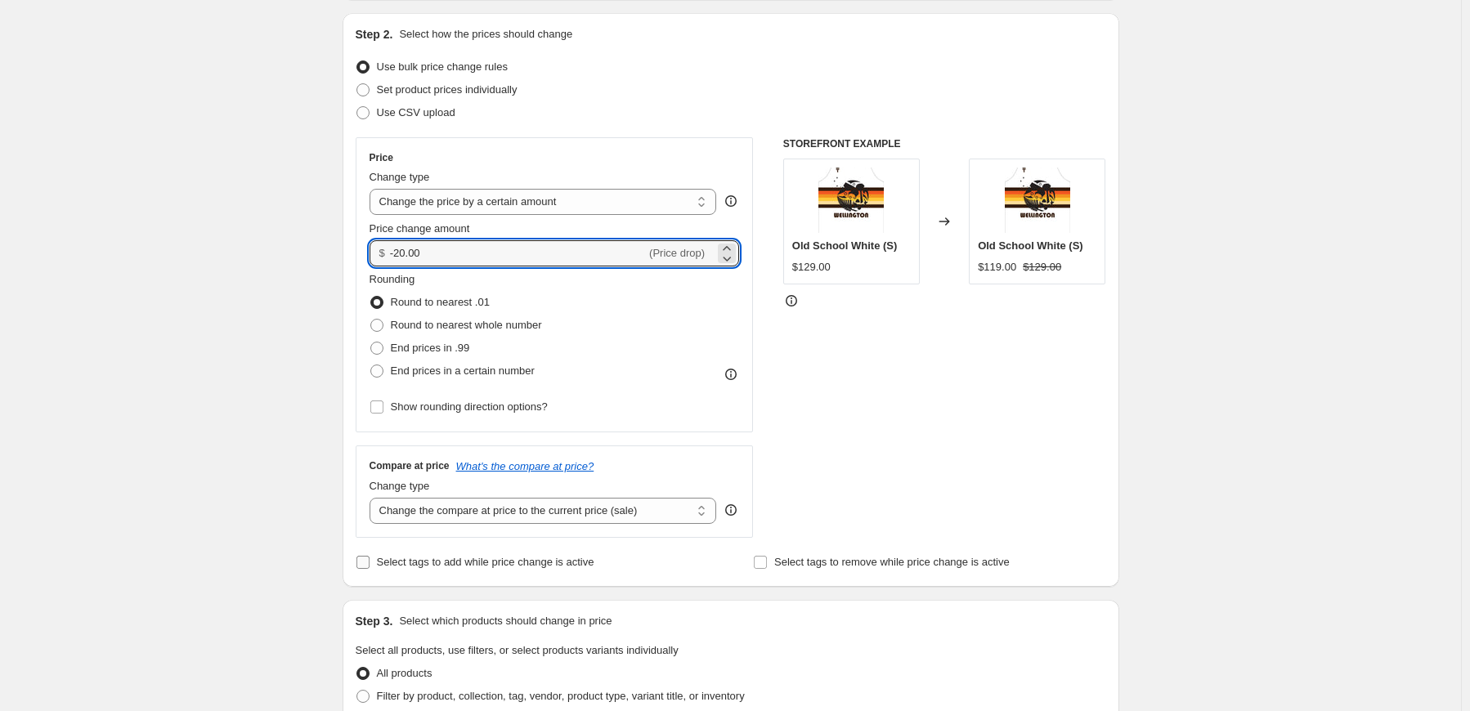
type input "-20.00"
click at [425, 561] on span "Select tags to add while price change is active" at bounding box center [486, 562] width 218 height 12
click at [370, 561] on input "Select tags to add while price change is active" at bounding box center [363, 562] width 13 height 13
checkbox input "true"
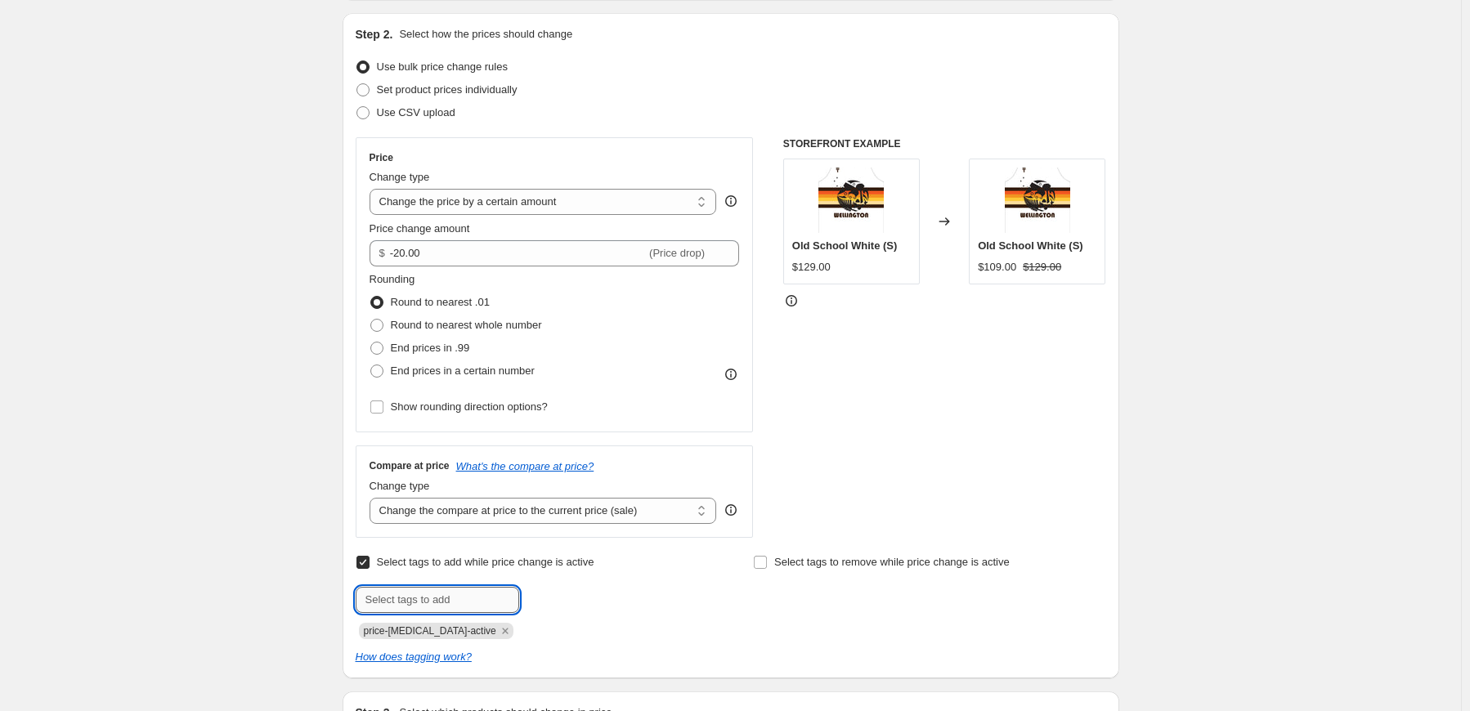
click at [442, 597] on input "text" at bounding box center [438, 600] width 164 height 26
type input "short of the week"
click at [561, 595] on span "short of the..." at bounding box center [585, 598] width 62 height 11
click at [502, 630] on icon "Remove price-change-job-active" at bounding box center [505, 631] width 6 height 6
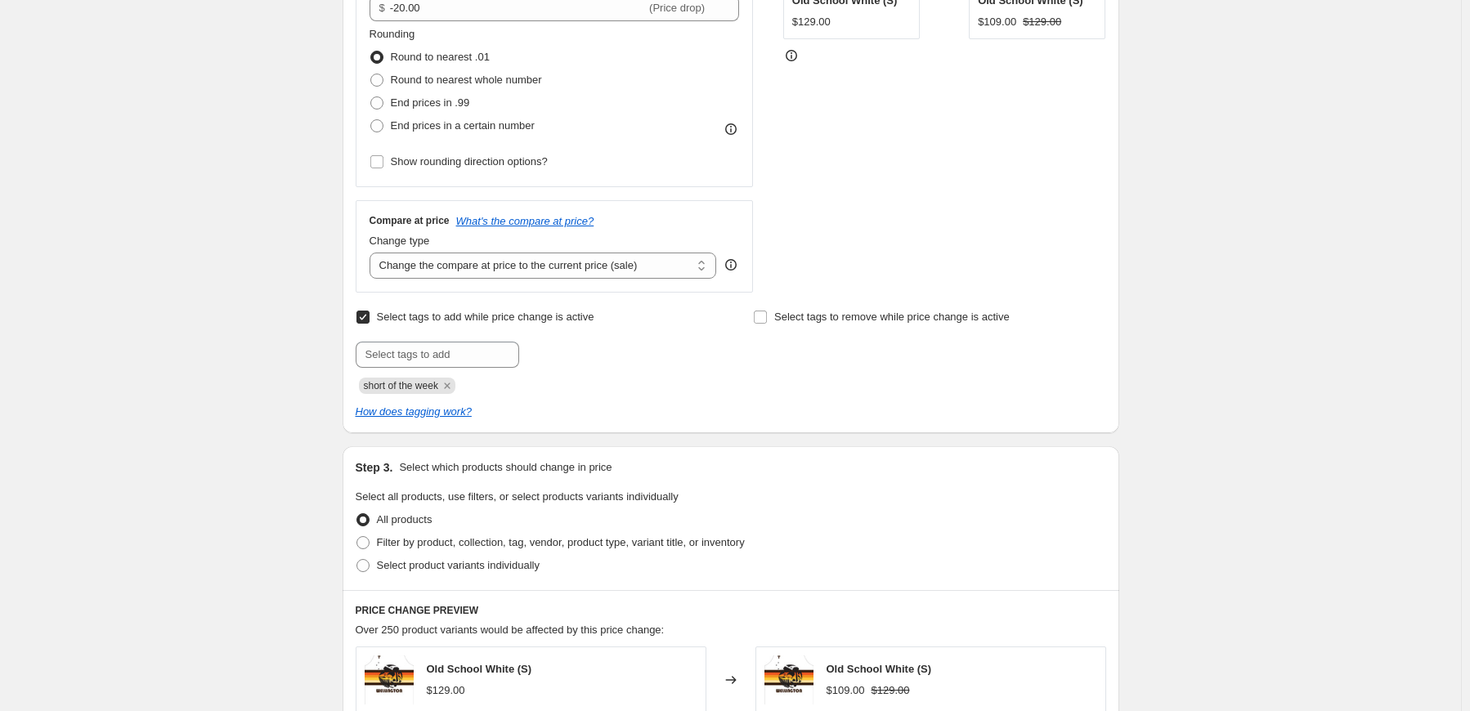
scroll to position [491, 0]
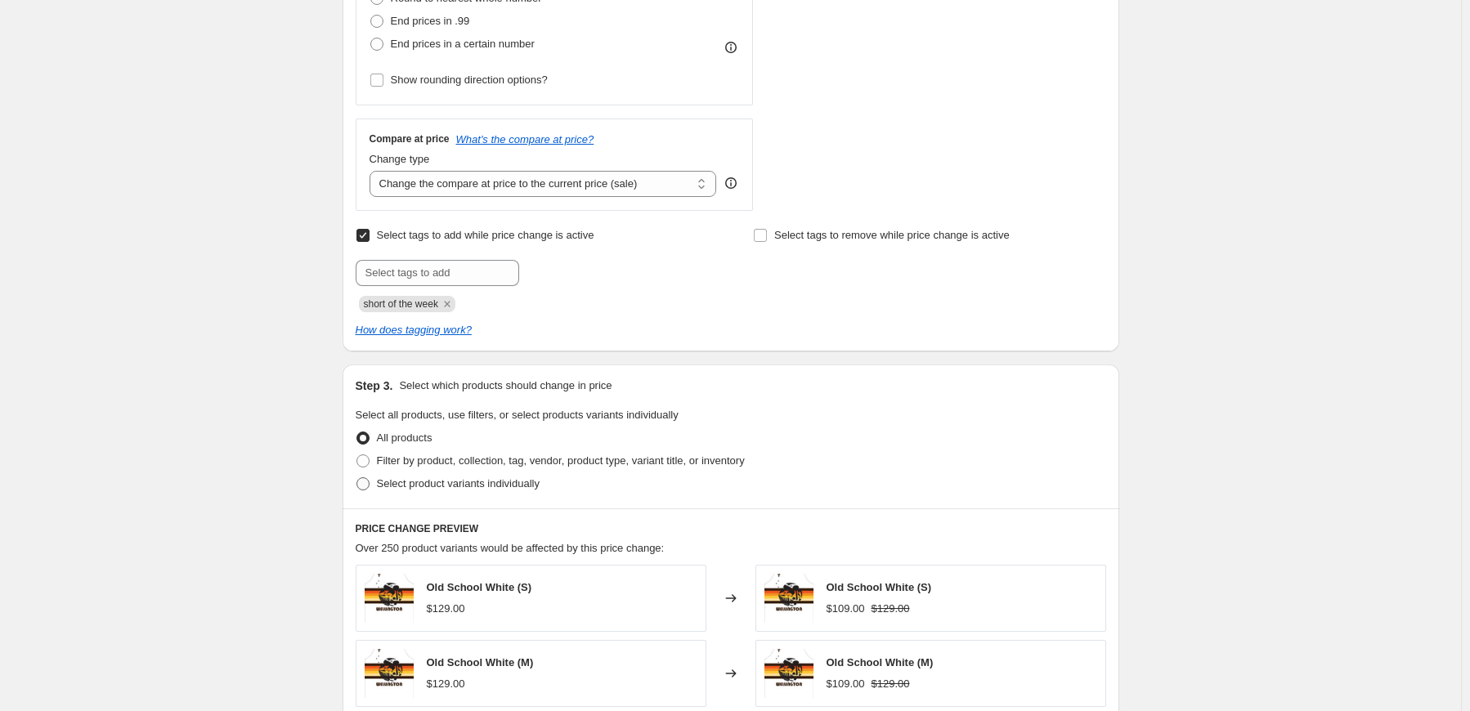
click at [489, 482] on span "Select product variants individually" at bounding box center [458, 484] width 163 height 12
click at [357, 478] on input "Select product variants individually" at bounding box center [357, 478] width 1 height 1
radio input "true"
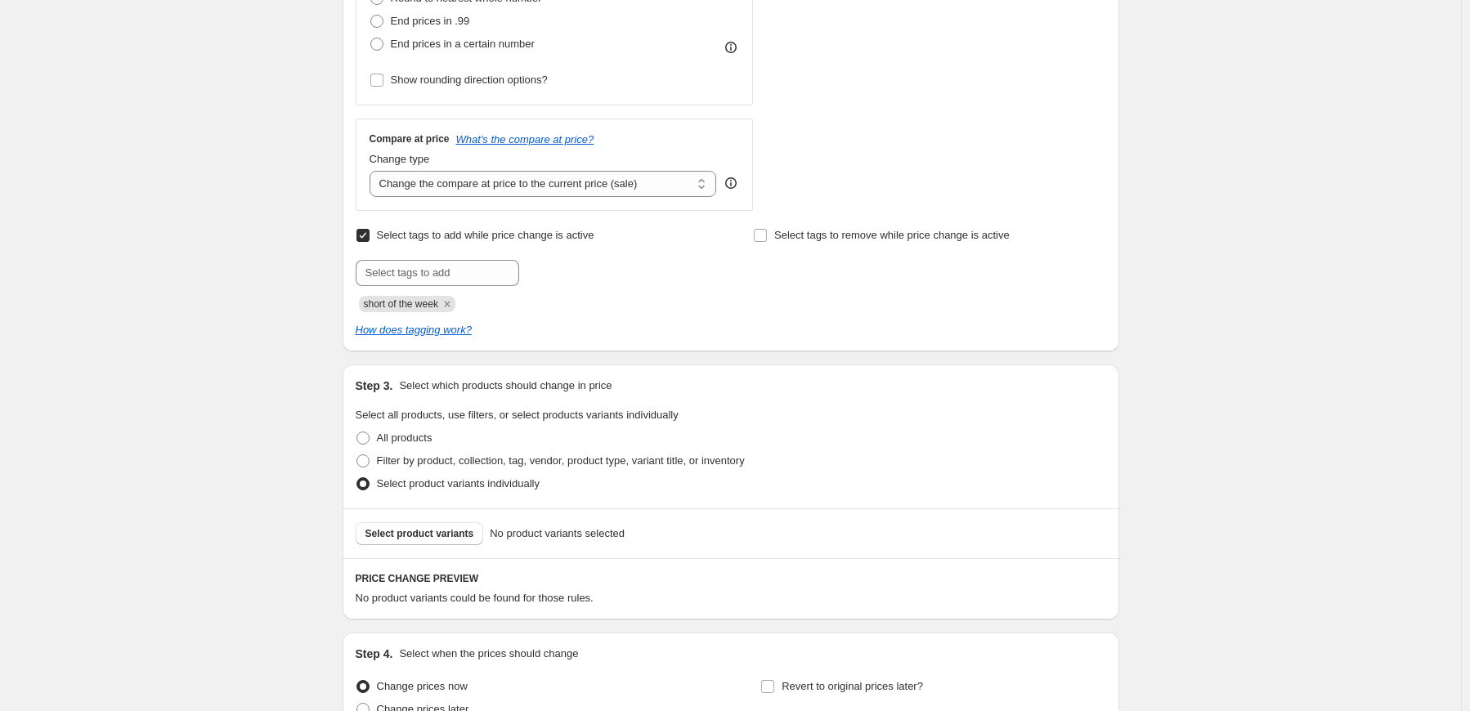
scroll to position [572, 0]
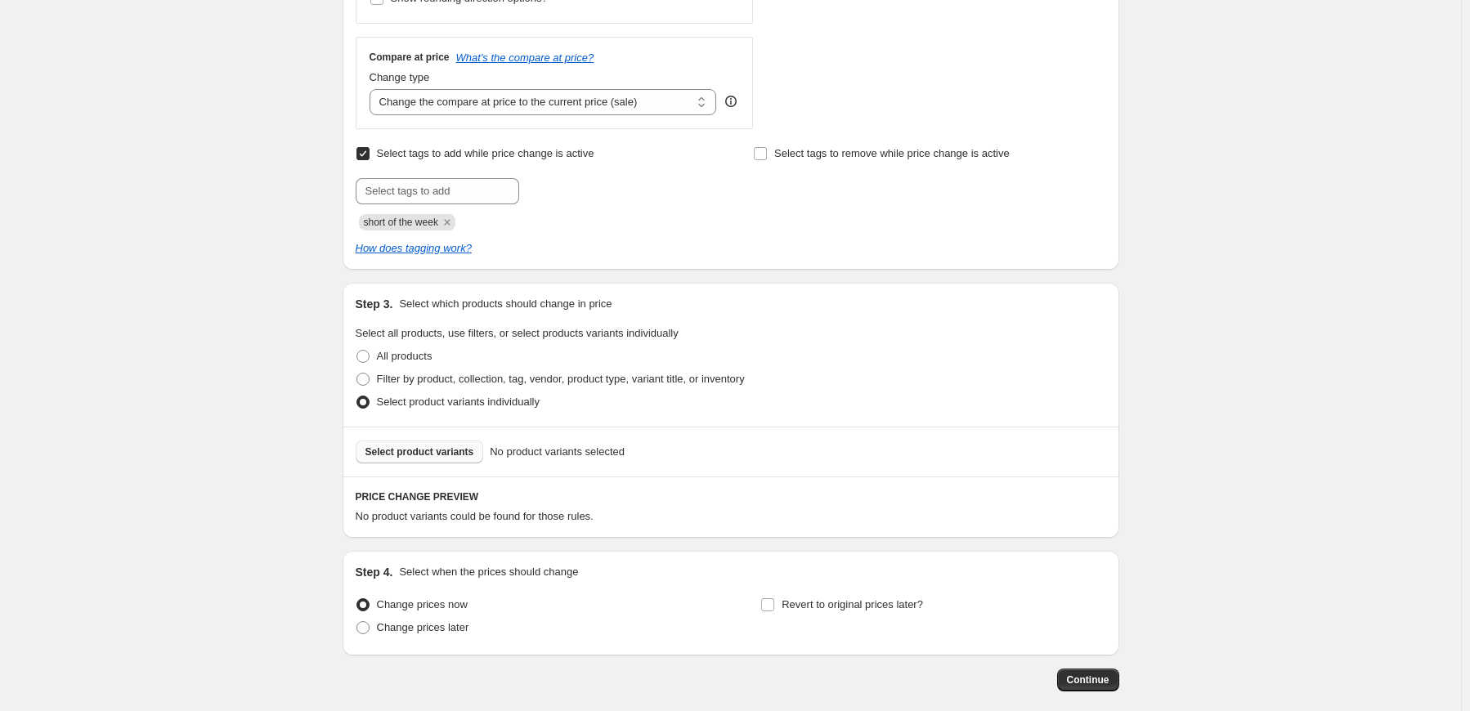
click at [462, 451] on span "Select product variants" at bounding box center [420, 452] width 109 height 13
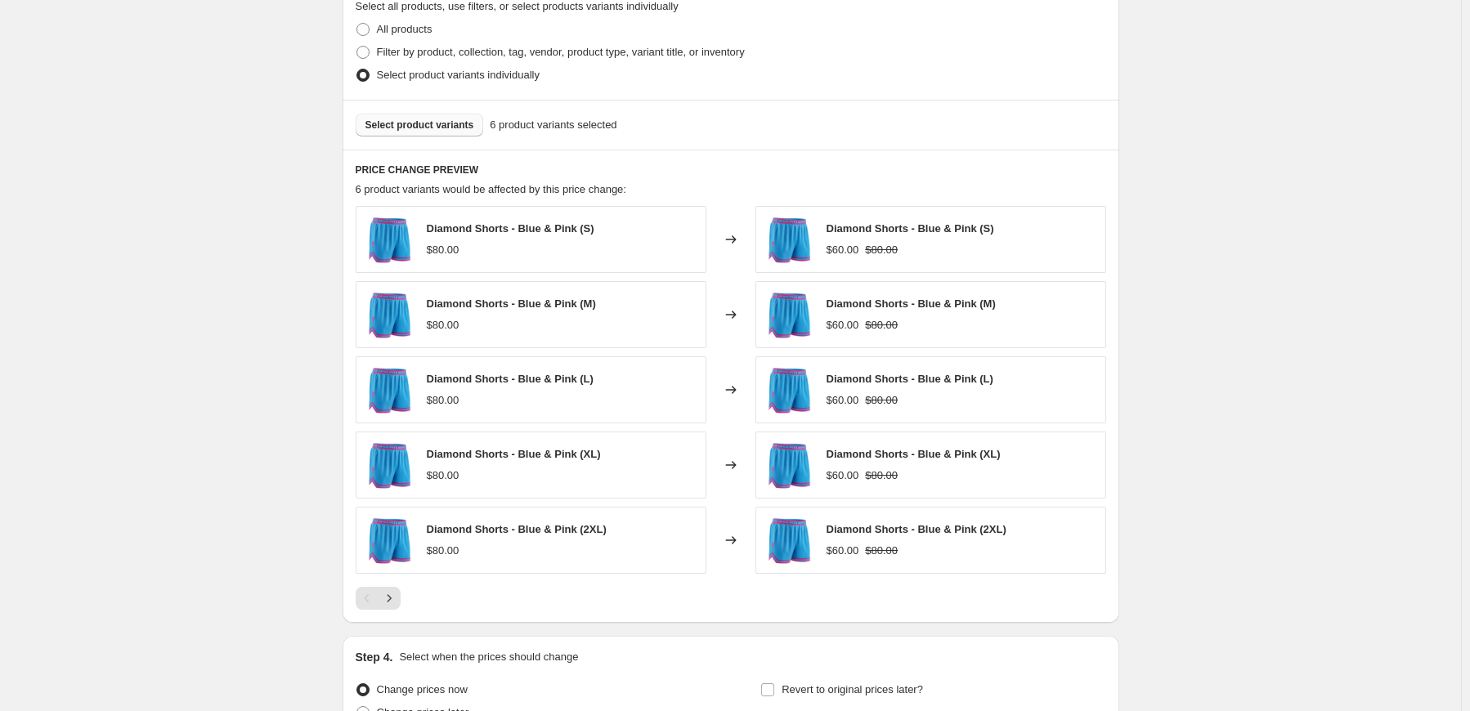
scroll to position [1061, 0]
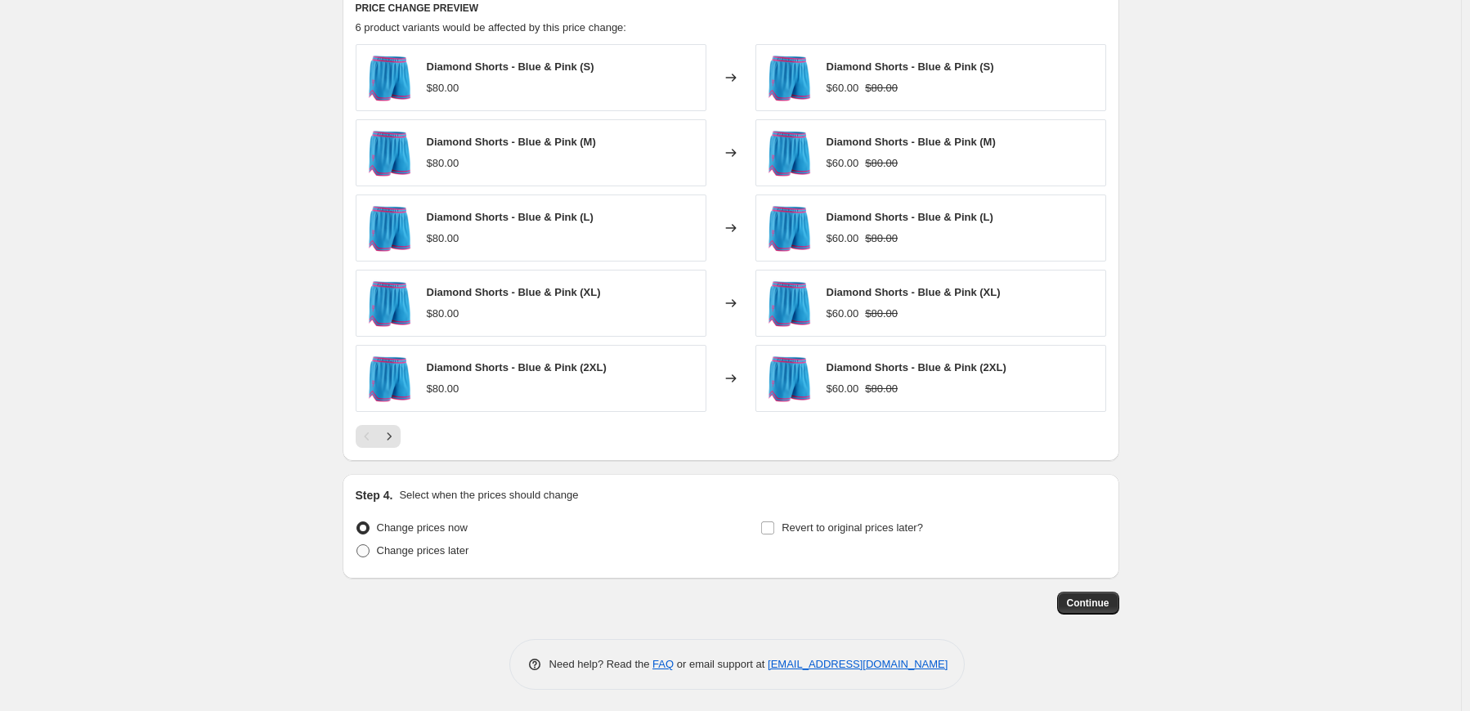
click at [435, 553] on span "Change prices later" at bounding box center [423, 551] width 92 height 12
click at [357, 545] on input "Change prices later" at bounding box center [357, 545] width 1 height 1
radio input "true"
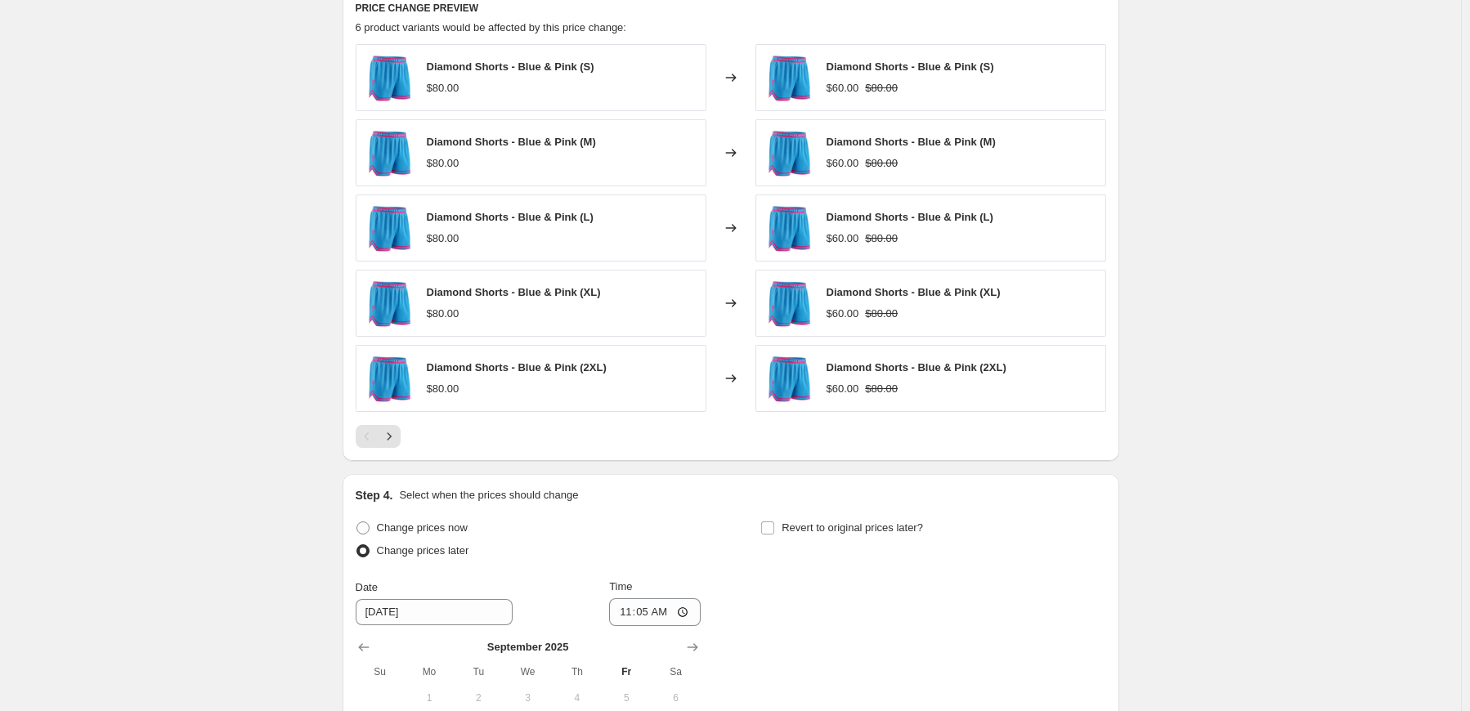
scroll to position [1307, 0]
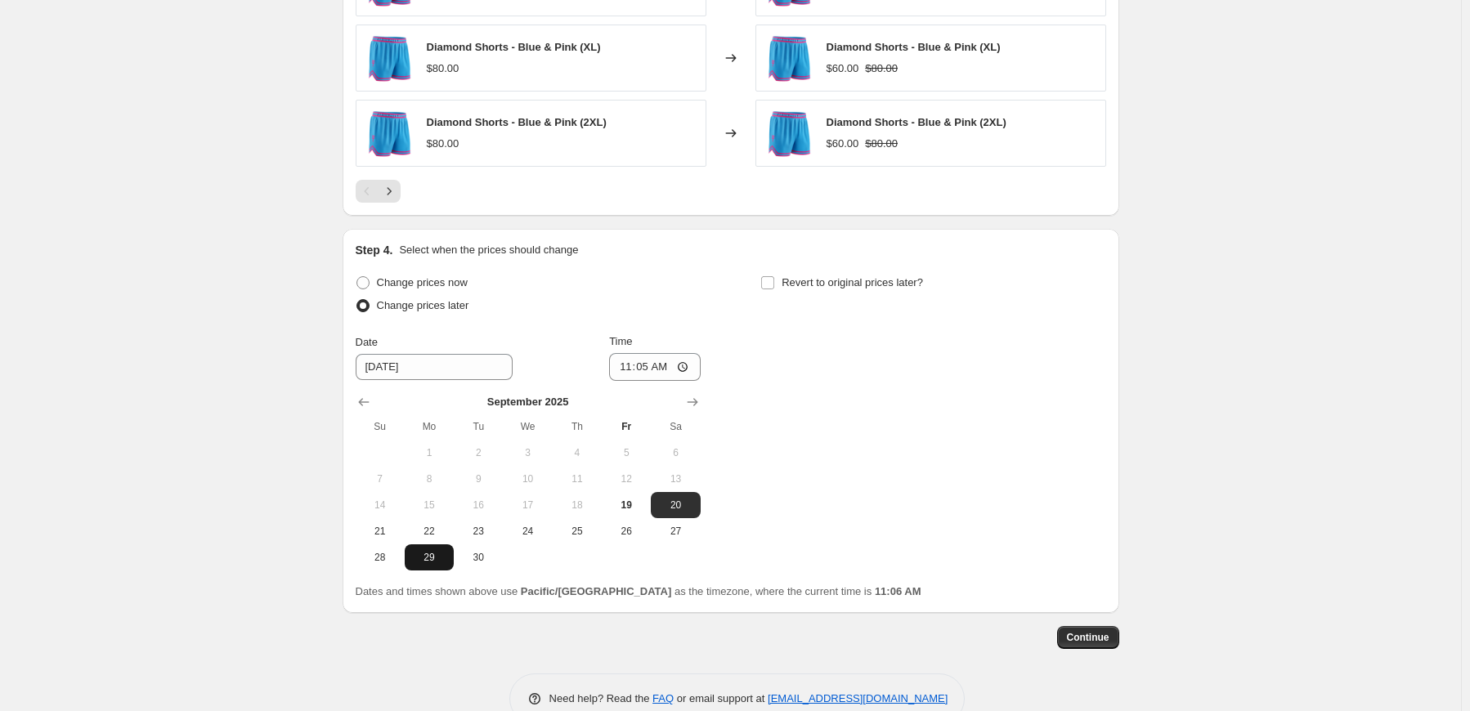
click at [432, 555] on span "29" at bounding box center [429, 557] width 36 height 13
type input "[DATE]"
click at [632, 366] on input "11:05" at bounding box center [655, 367] width 92 height 28
type input "00:05"
click at [792, 280] on span "Revert to original prices later?" at bounding box center [852, 282] width 141 height 12
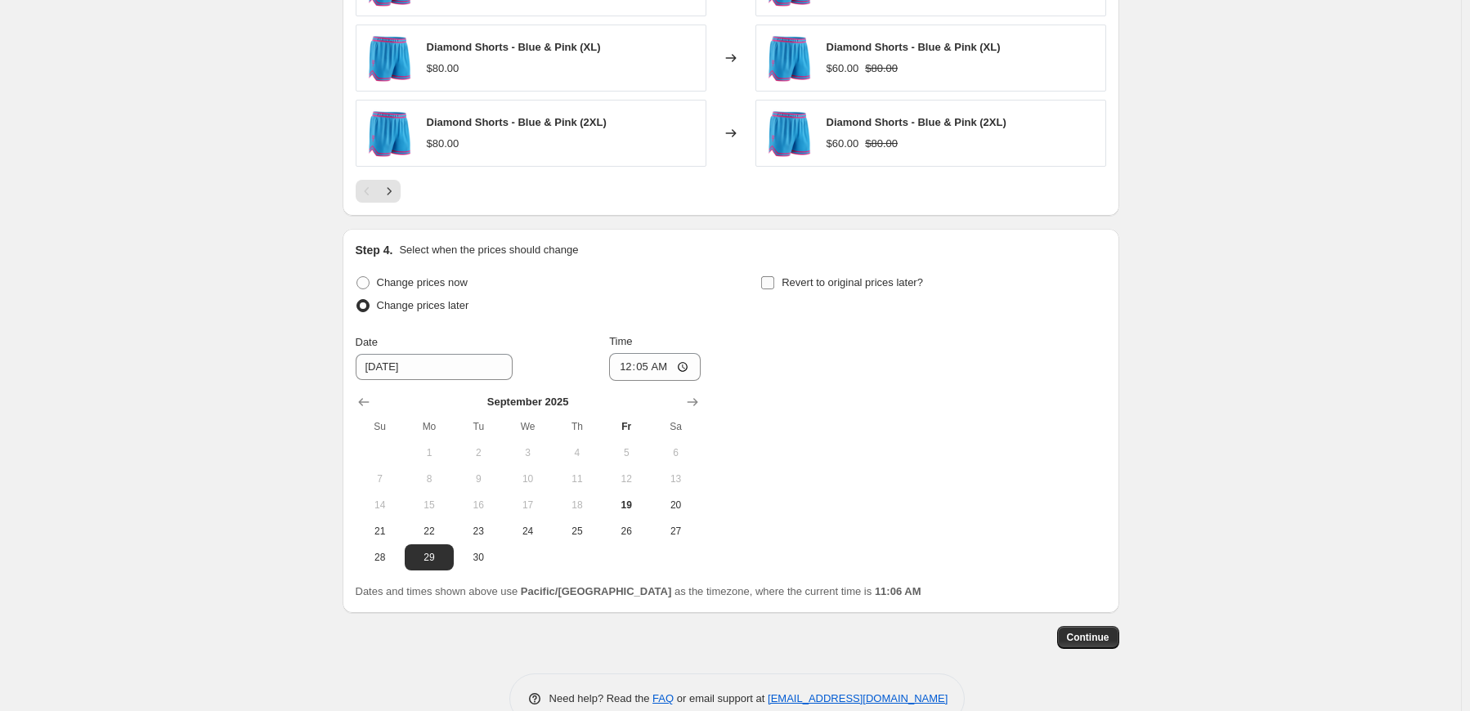
click at [774, 280] on input "Revert to original prices later?" at bounding box center [767, 282] width 13 height 13
checkbox input "true"
click at [1106, 396] on icon "Show next month, October 2025" at bounding box center [1098, 402] width 16 height 16
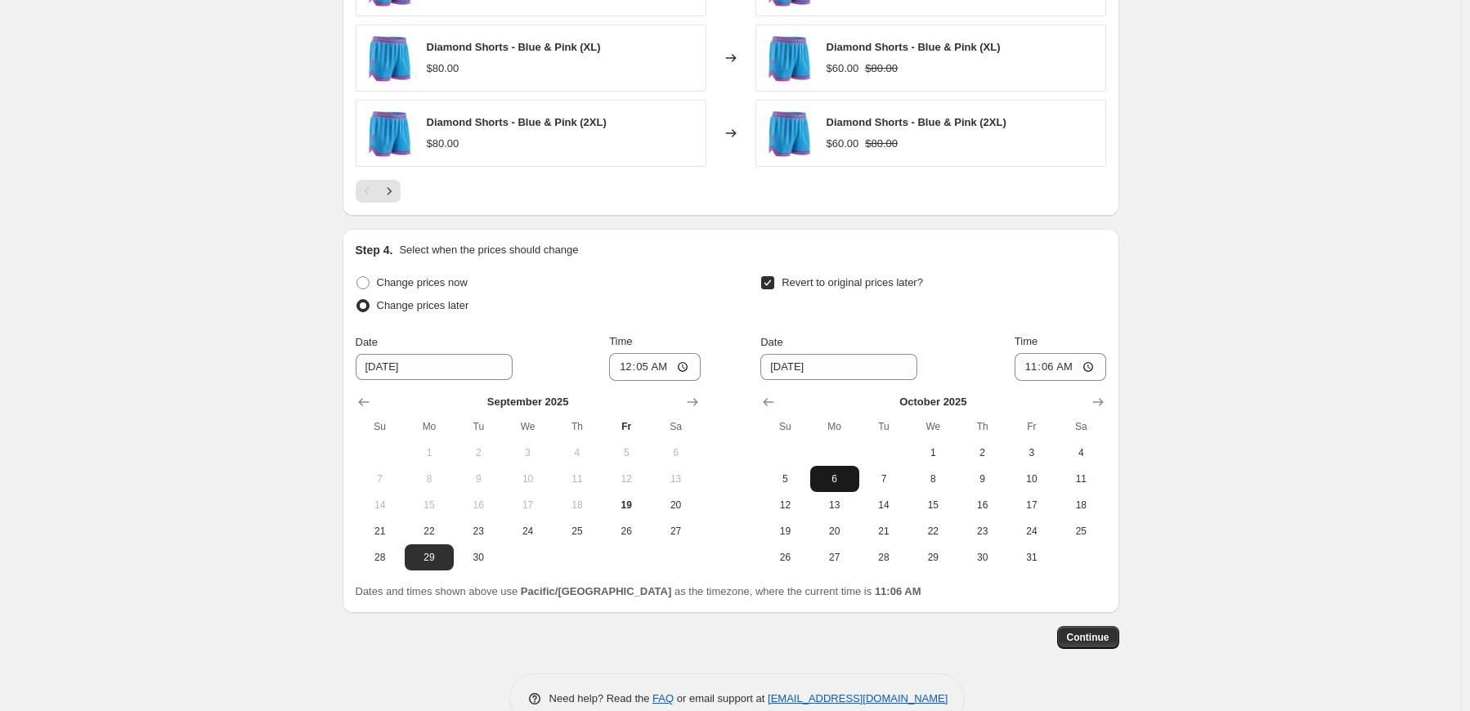
click at [832, 475] on span "6" at bounding box center [835, 479] width 36 height 13
type input "10/6/2025"
click at [1033, 366] on input "11:06" at bounding box center [1061, 367] width 92 height 28
type input "00:00"
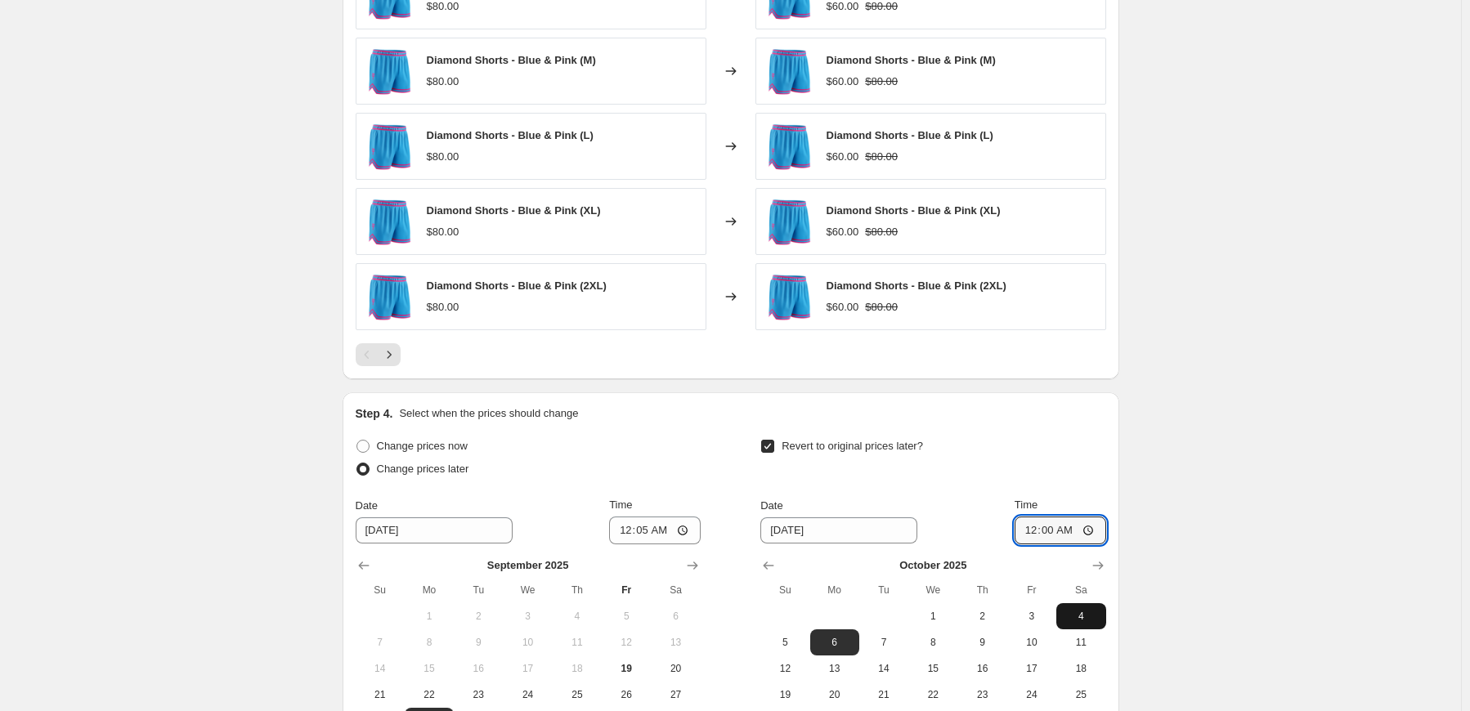
scroll to position [1341, 0]
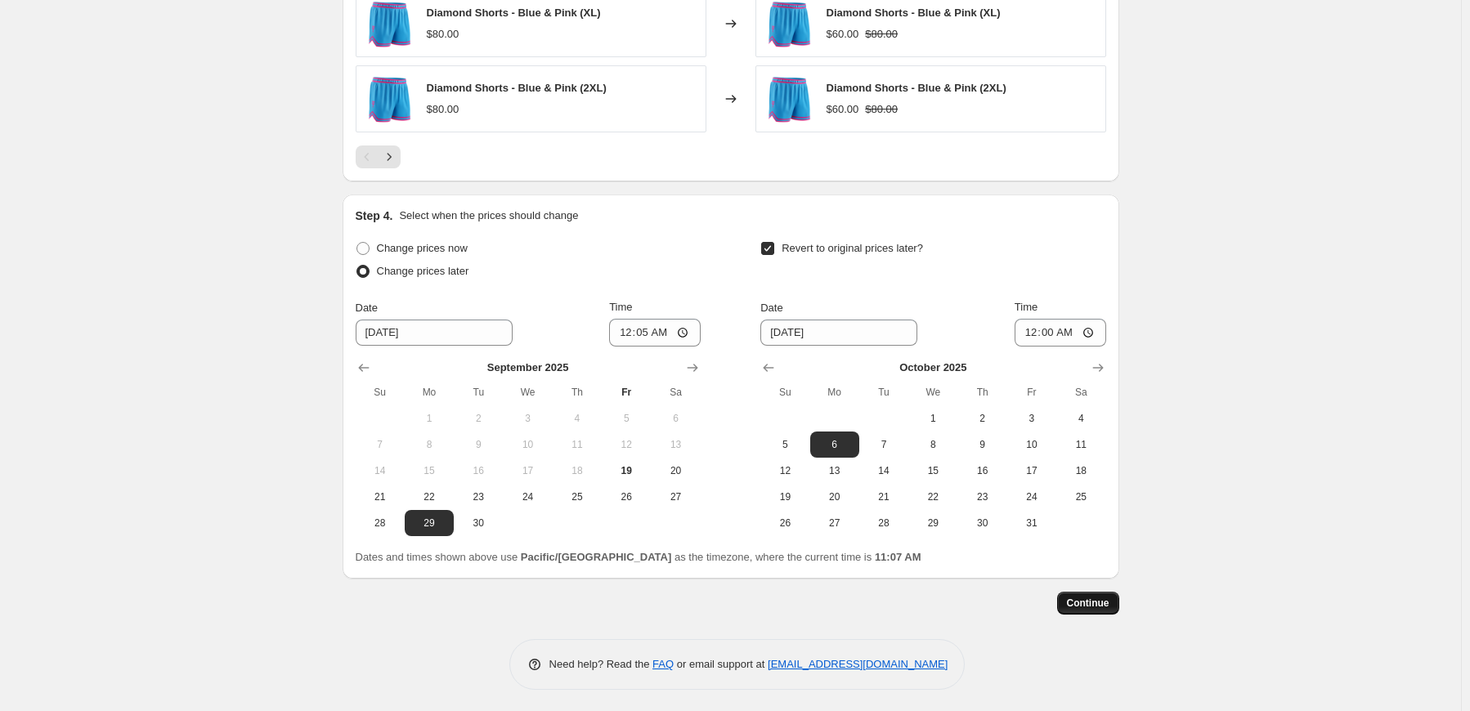
click at [1094, 601] on span "Continue" at bounding box center [1088, 603] width 43 height 13
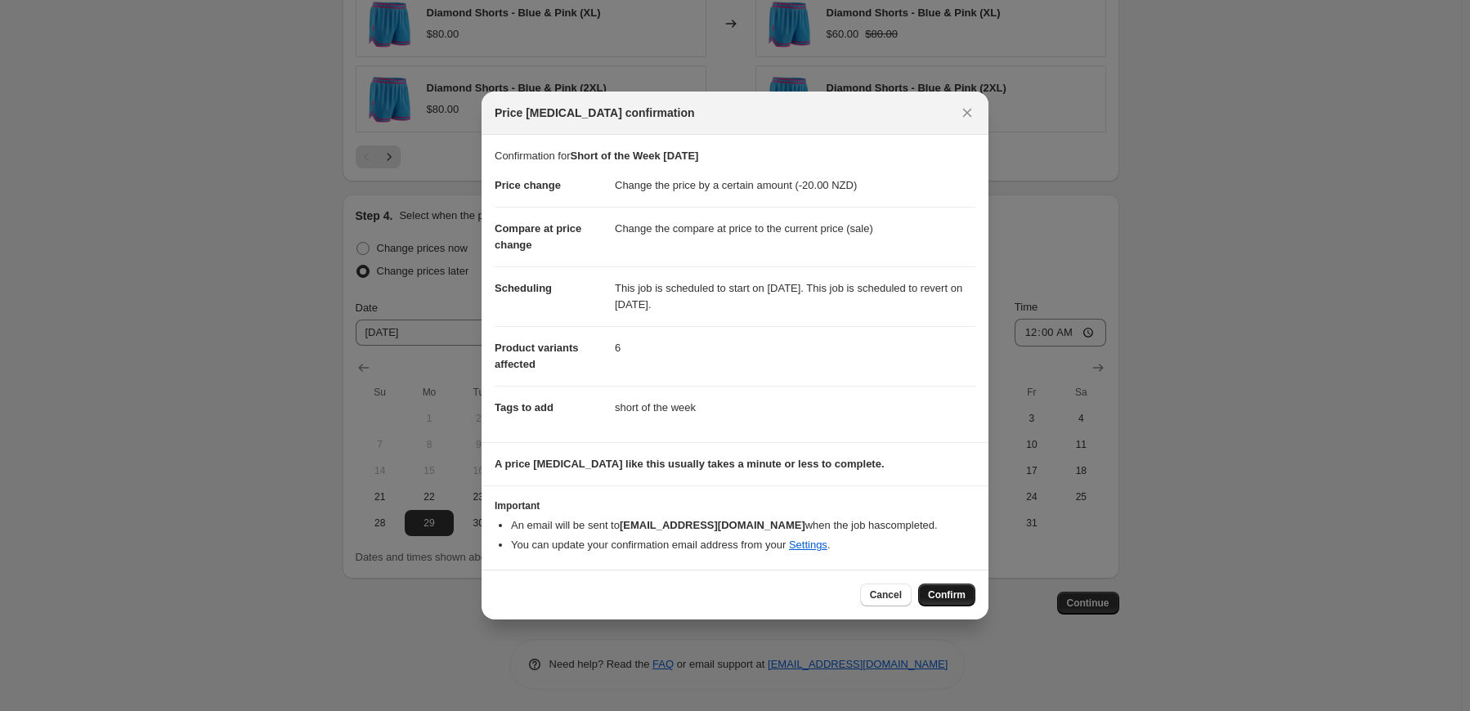
click at [954, 599] on span "Confirm" at bounding box center [947, 595] width 38 height 13
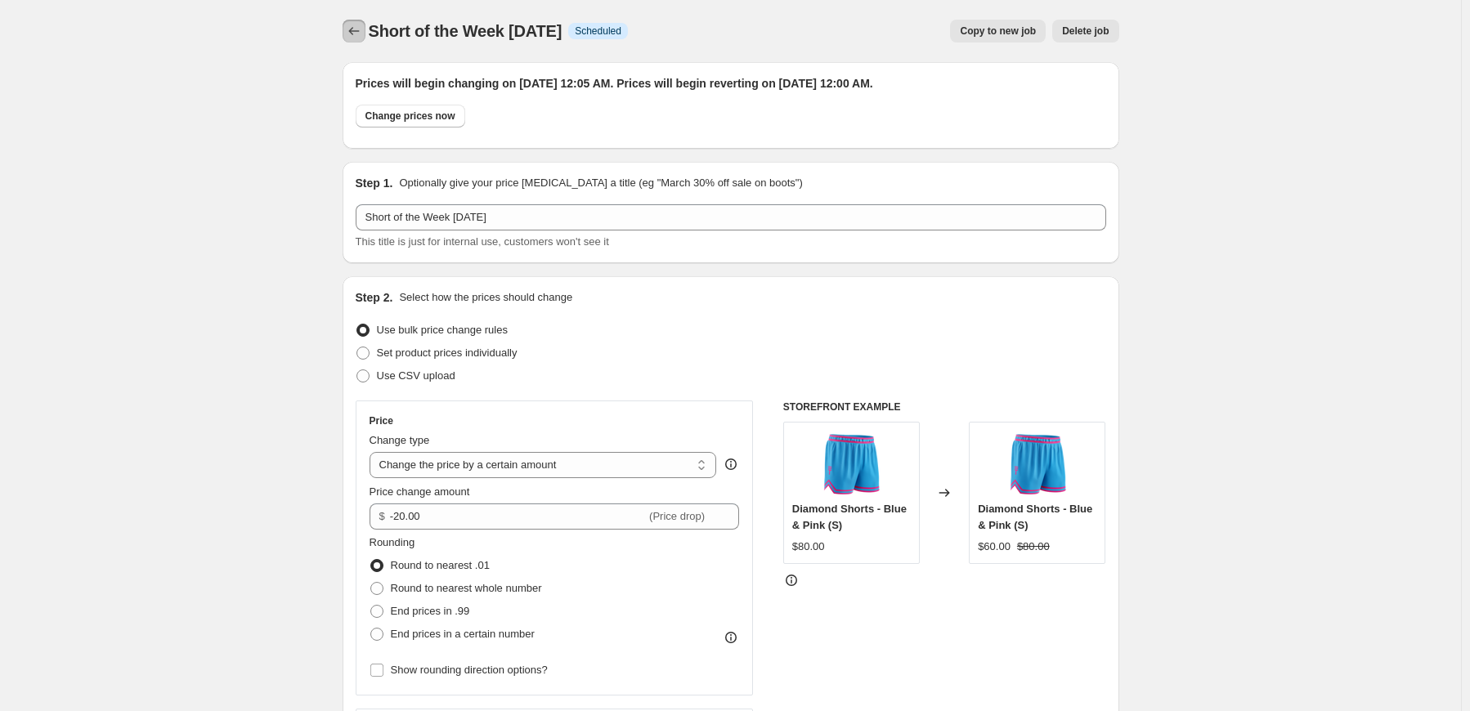
click at [351, 27] on icon "Price change jobs" at bounding box center [354, 31] width 16 height 16
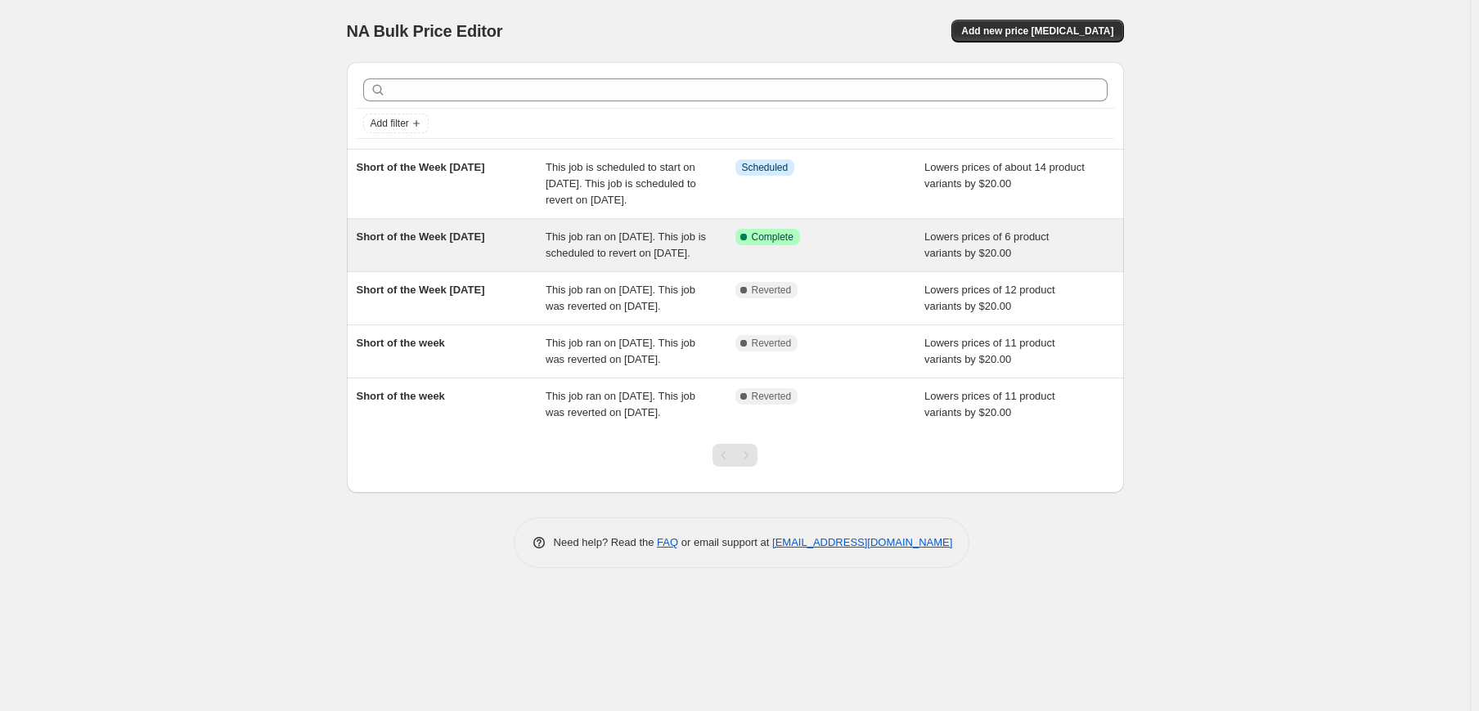
click at [605, 259] on span "This job ran on [DATE]. This job is scheduled to revert on [DATE]." at bounding box center [625, 245] width 160 height 29
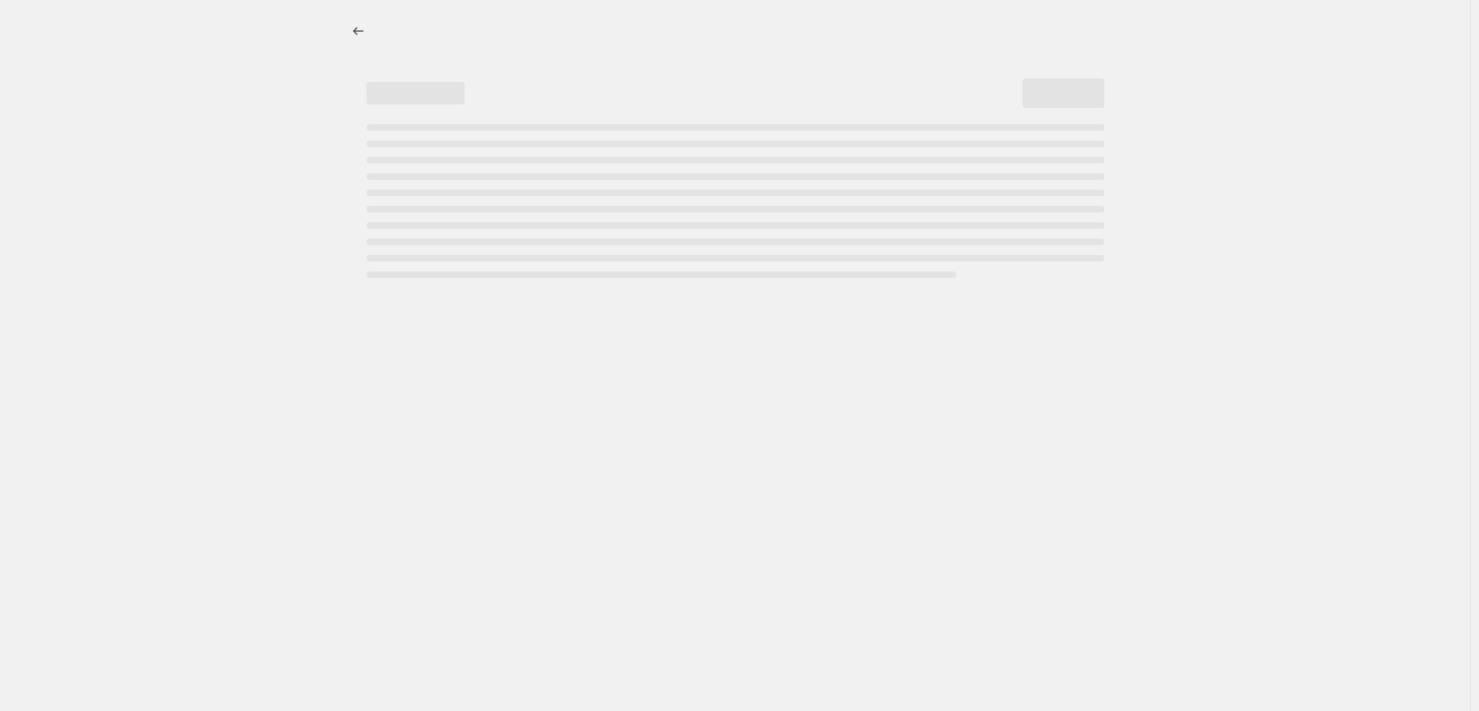
select select "by"
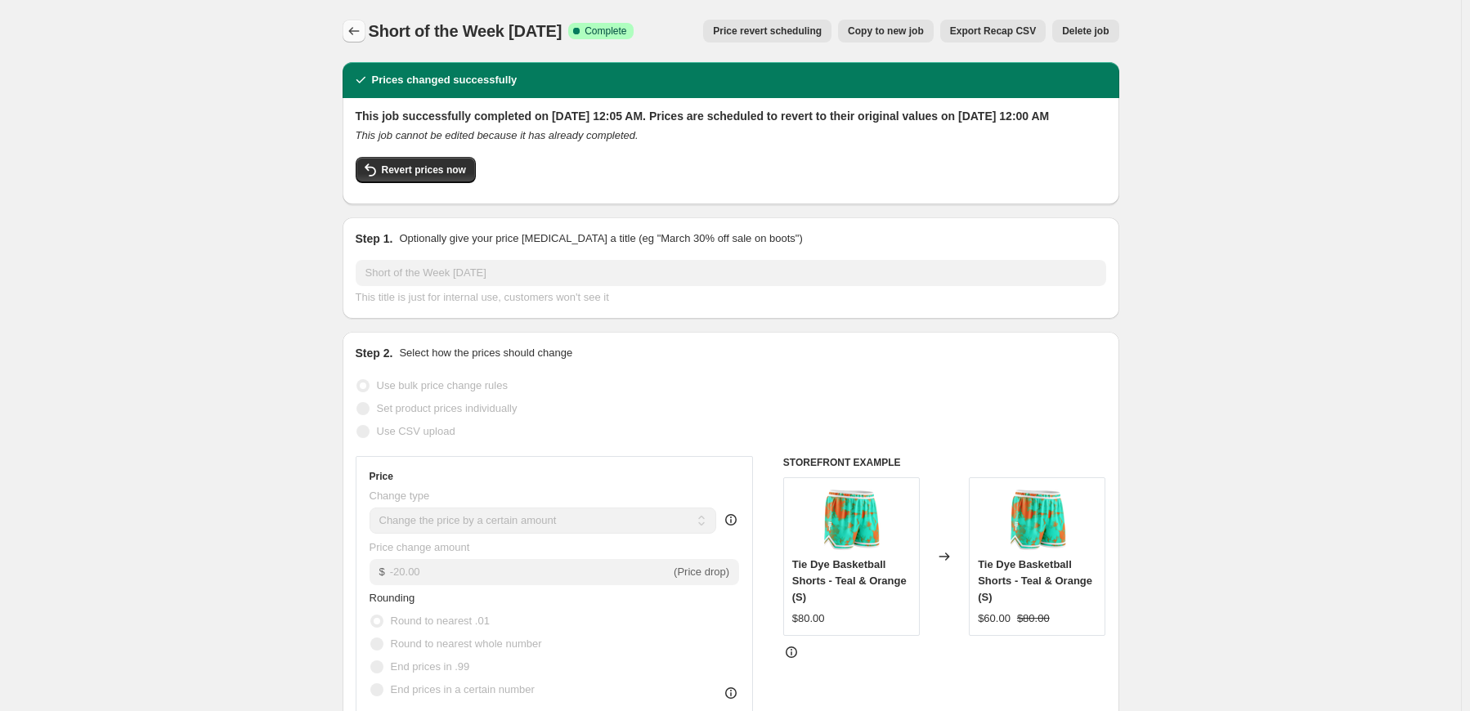
click at [360, 29] on icon "Price change jobs" at bounding box center [354, 31] width 16 height 16
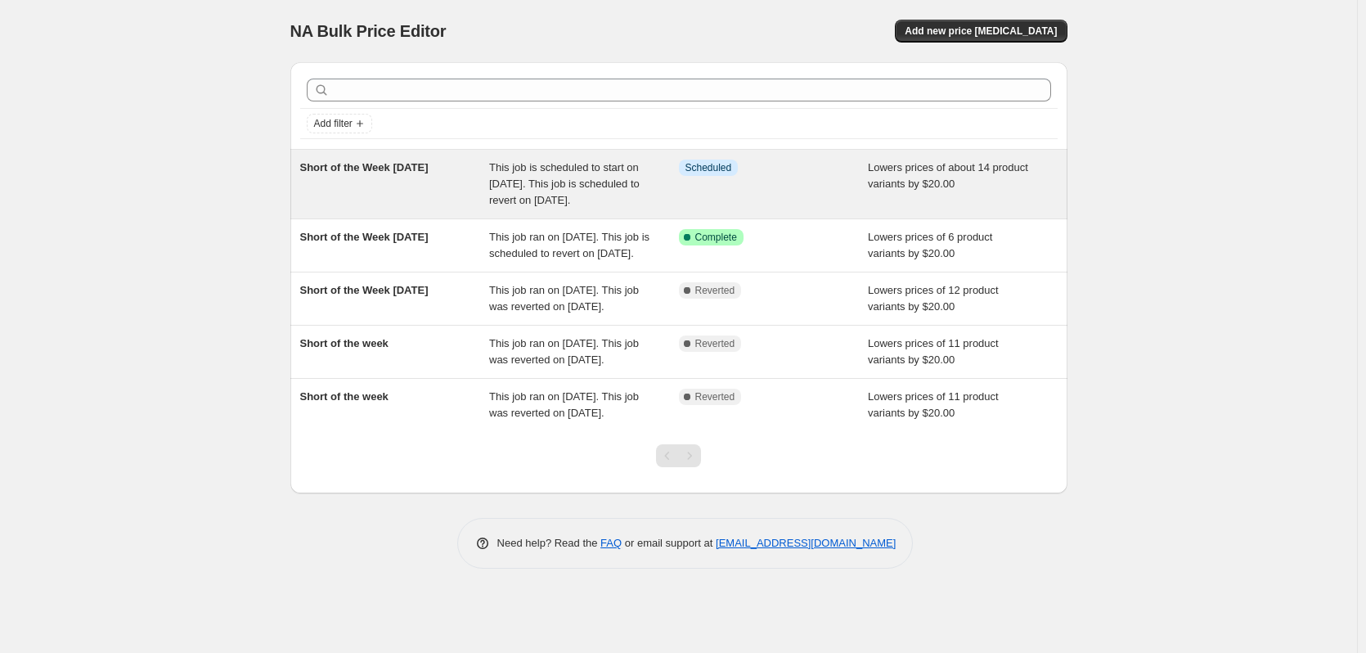
click at [424, 170] on span "Short of the Week [DATE]" at bounding box center [364, 167] width 128 height 12
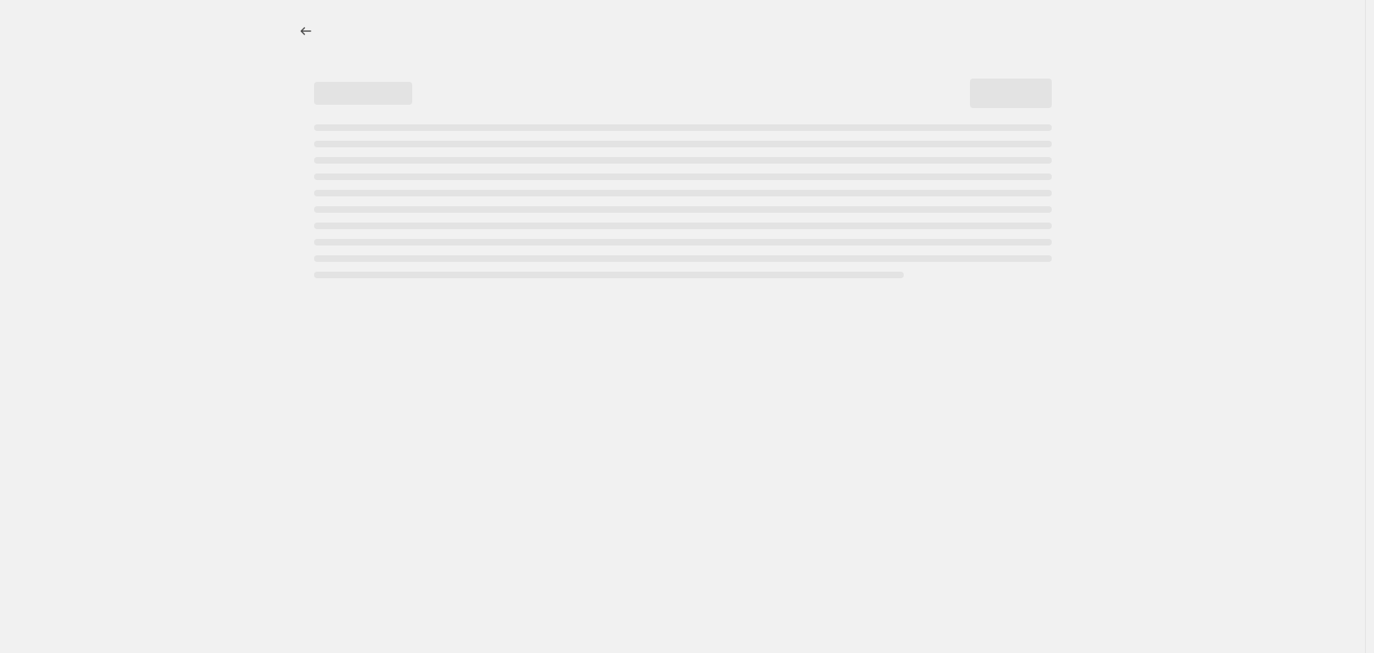
select select "by"
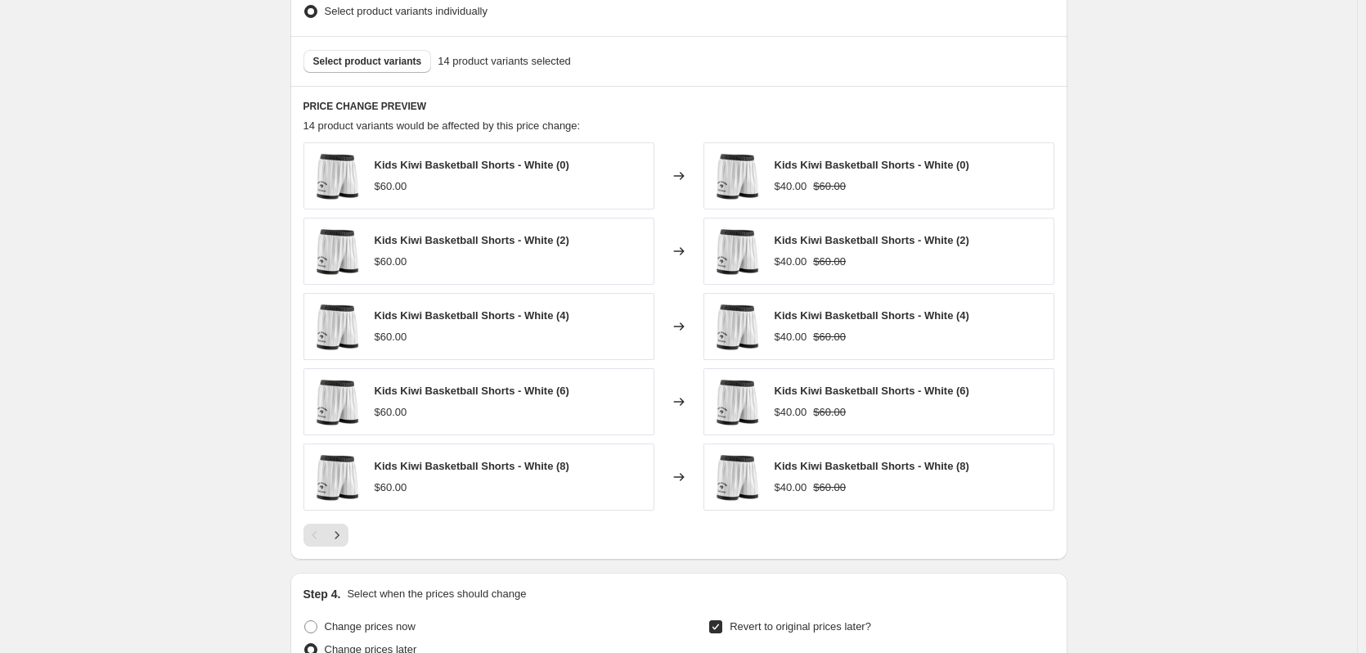
scroll to position [736, 0]
